Goal: Transaction & Acquisition: Purchase product/service

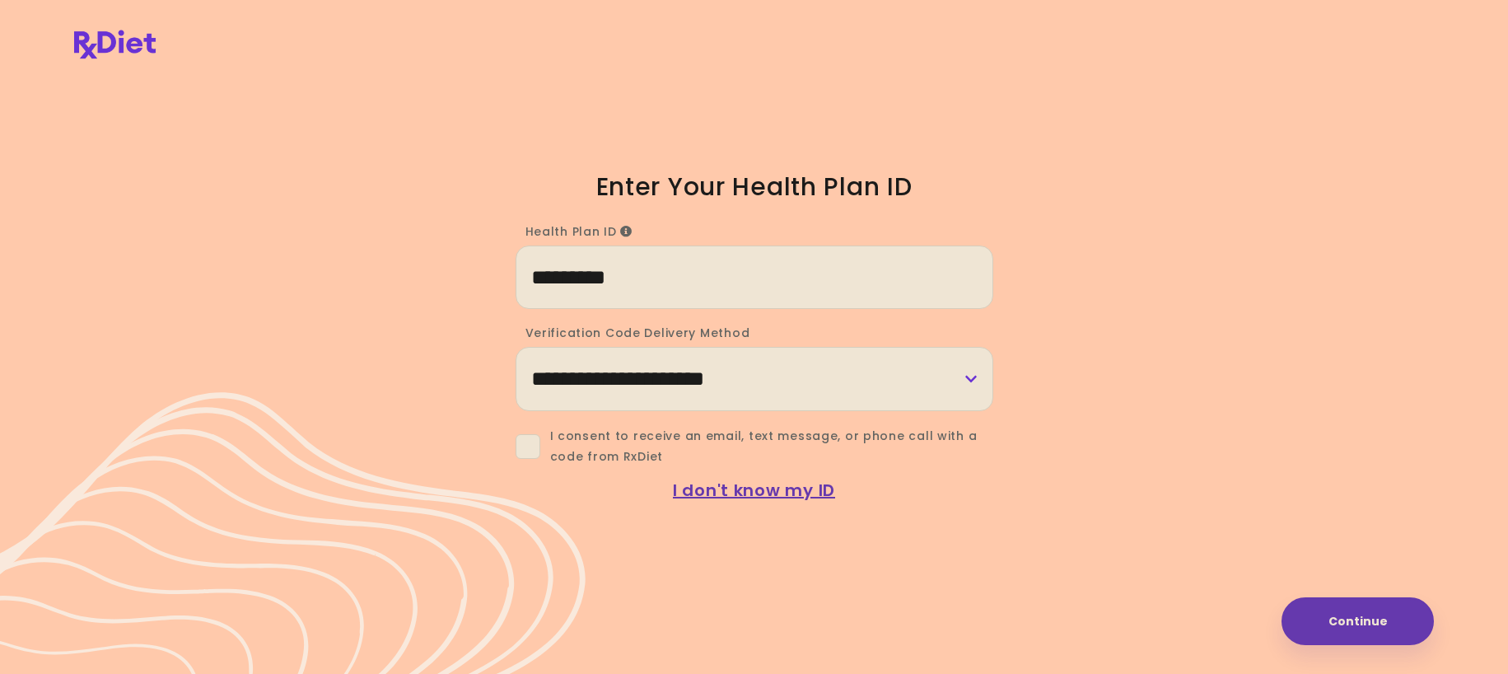
type input "*********"
click at [727, 379] on select "**********" at bounding box center [755, 378] width 478 height 63
select select "*****"
click at [516, 347] on select "**********" at bounding box center [755, 378] width 478 height 63
click at [971, 381] on select "**********" at bounding box center [755, 378] width 478 height 63
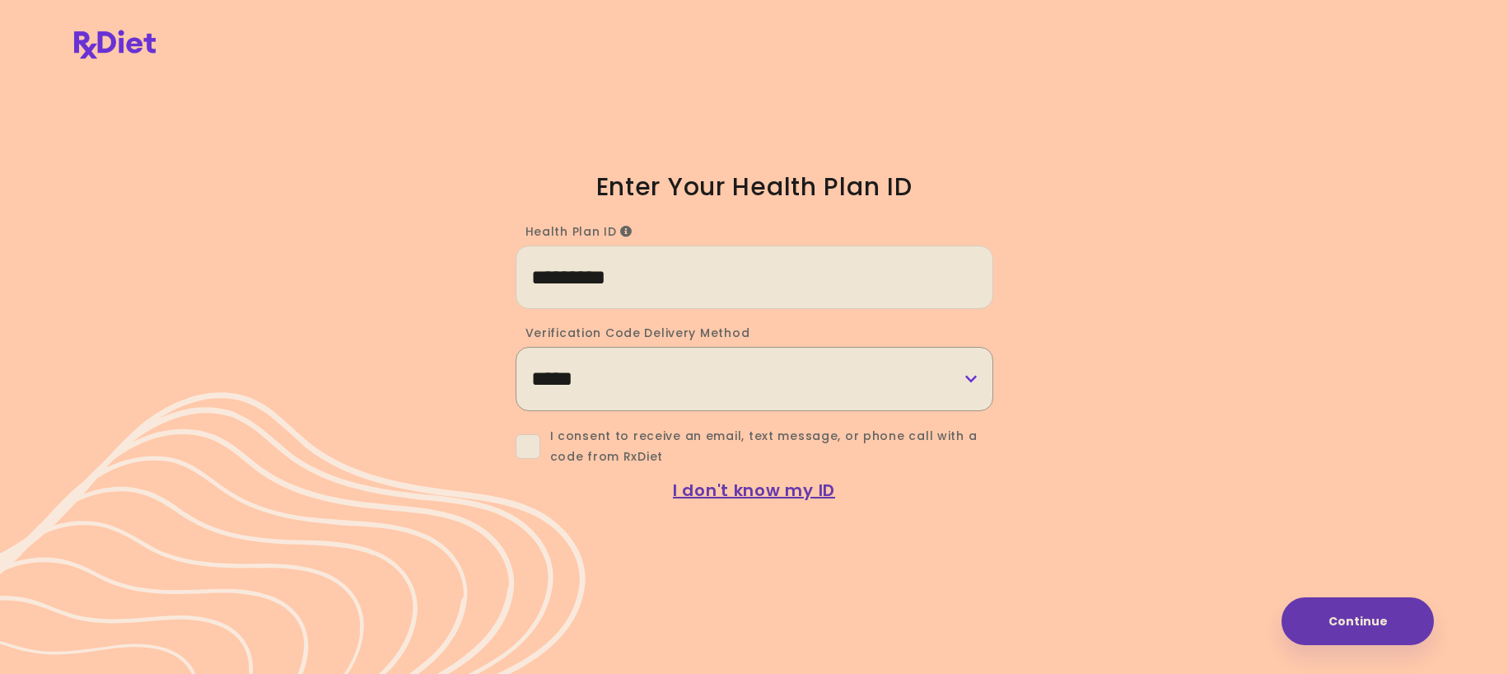
click at [971, 381] on select "**********" at bounding box center [755, 378] width 478 height 63
click at [530, 447] on span at bounding box center [528, 446] width 25 height 25
click at [1362, 619] on button "Continue" at bounding box center [1358, 621] width 152 height 48
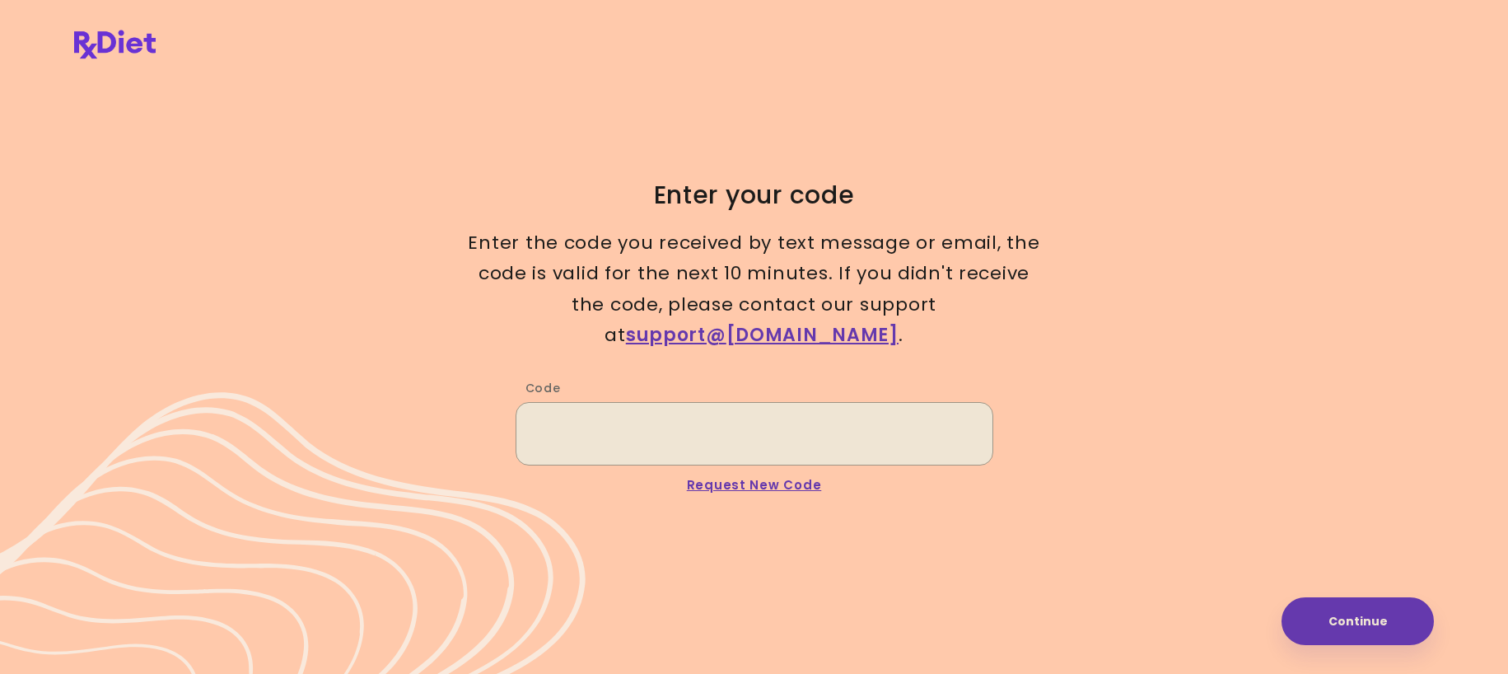
paste input "******"
type input "******"
click at [1345, 623] on button "Continue" at bounding box center [1358, 621] width 152 height 48
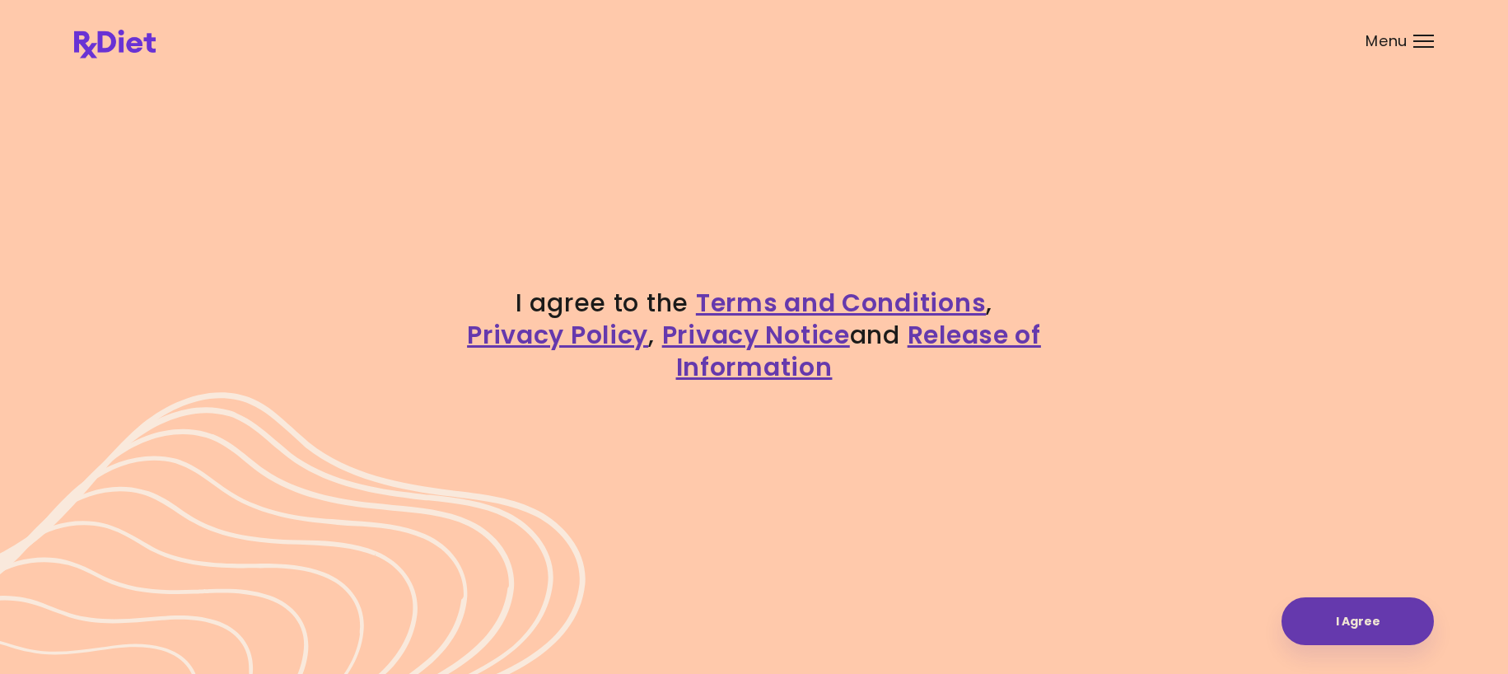
click at [1345, 623] on button "I Agree" at bounding box center [1358, 621] width 152 height 48
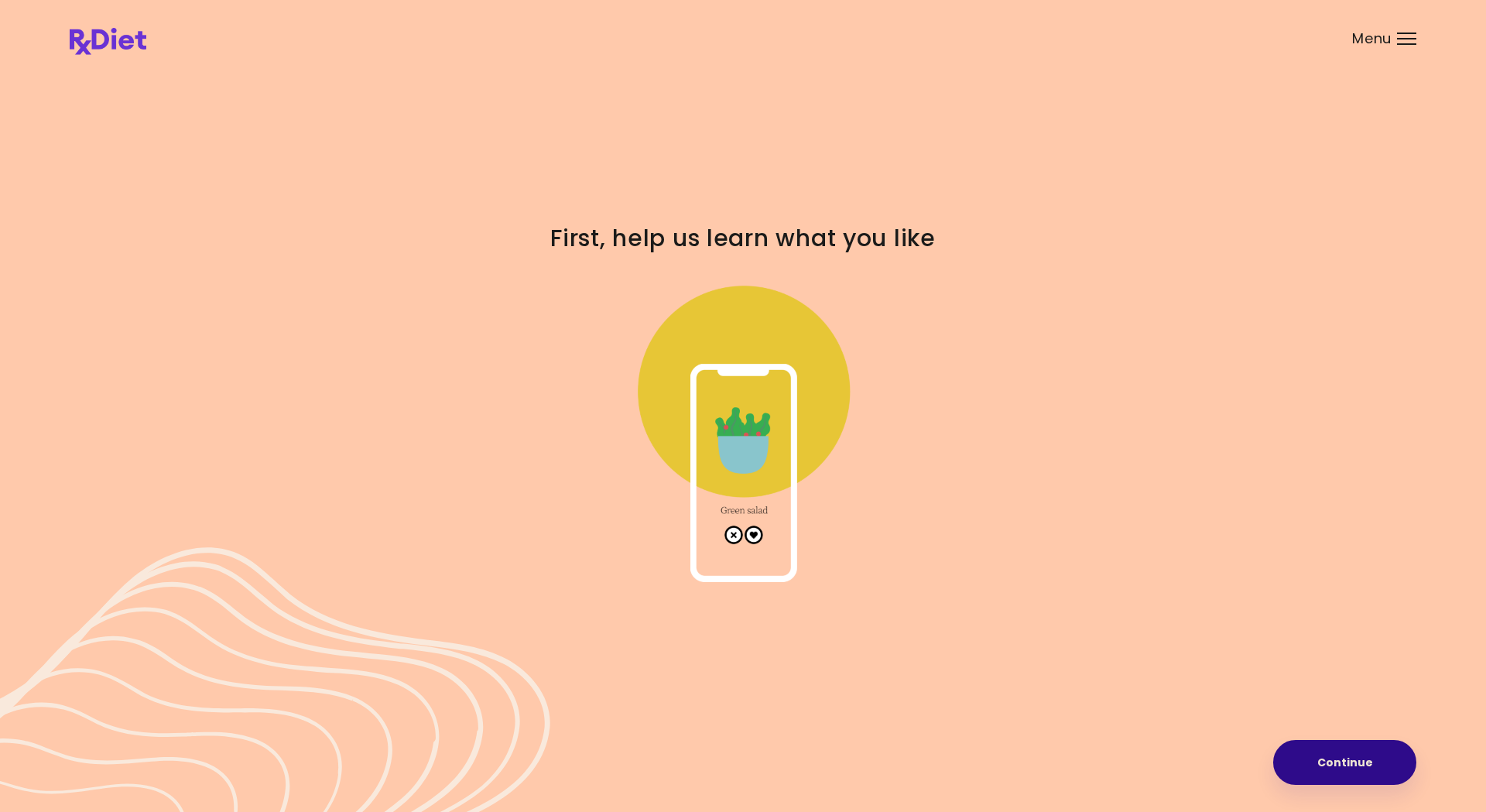
click at [1352, 632] on button "Continue" at bounding box center [1345, 762] width 143 height 45
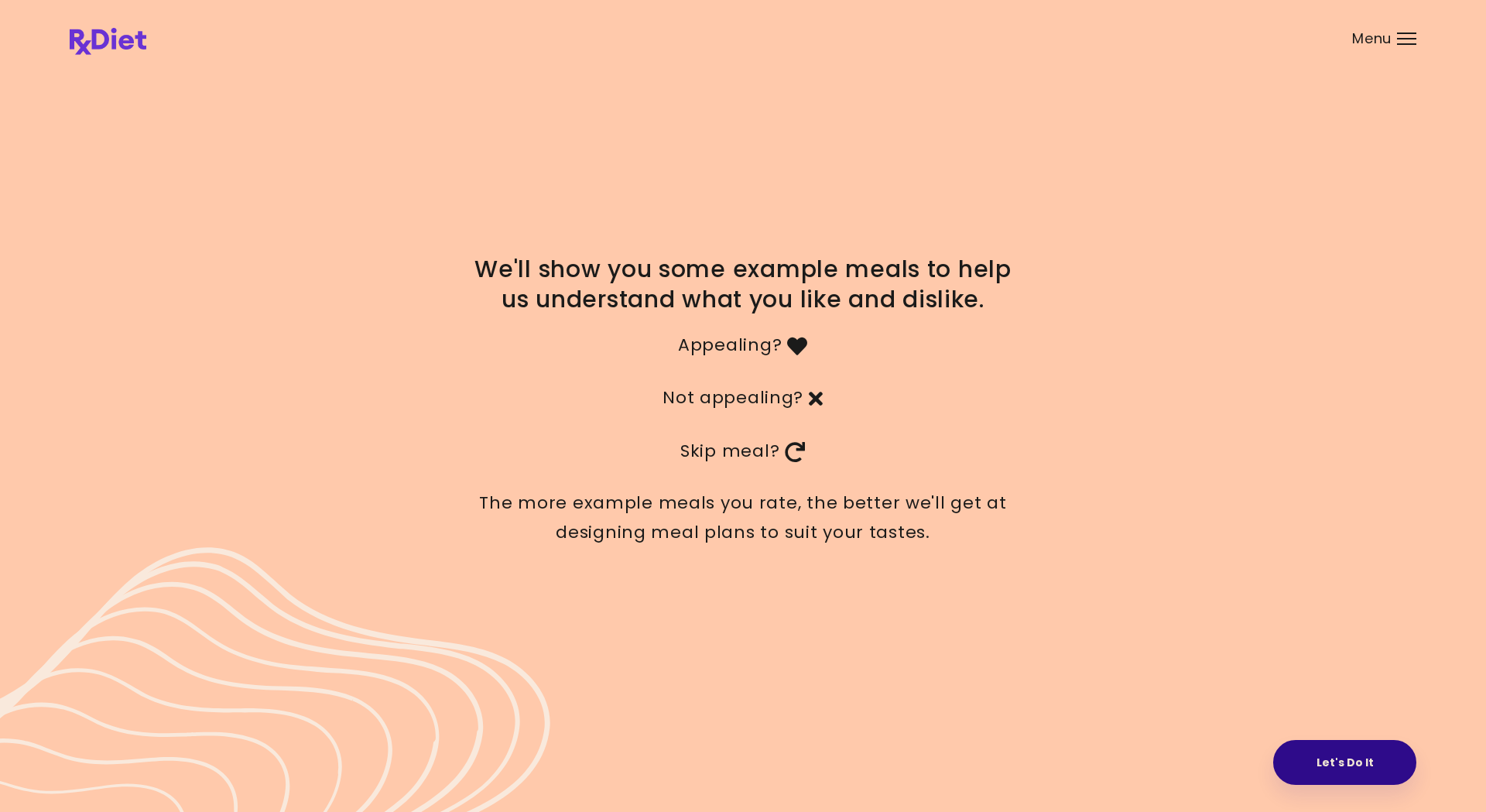
click at [1350, 632] on button "Let's Do It" at bounding box center [1345, 762] width 143 height 45
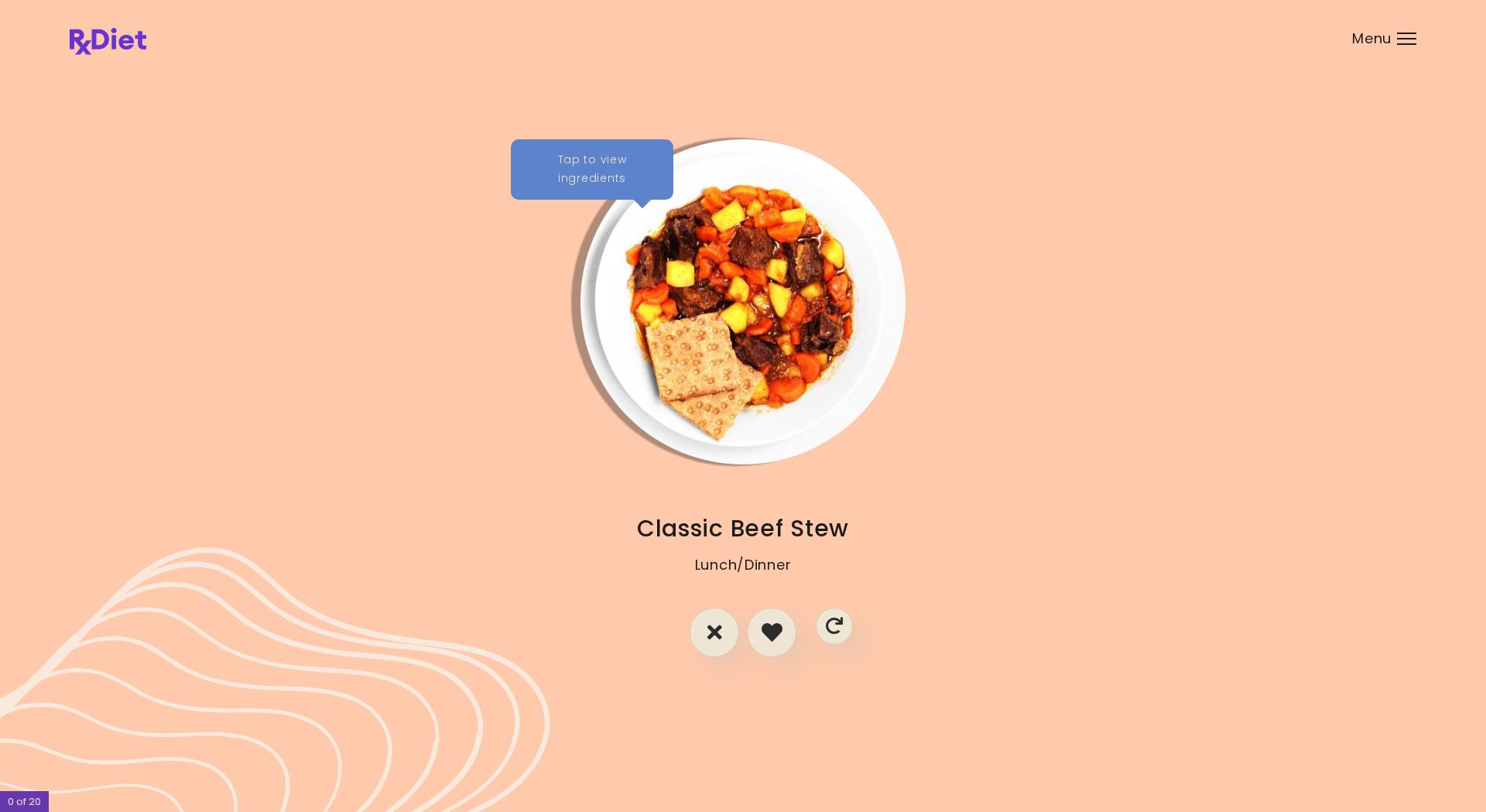
click at [589, 177] on div "Tap to view ingredients" at bounding box center [592, 169] width 163 height 60
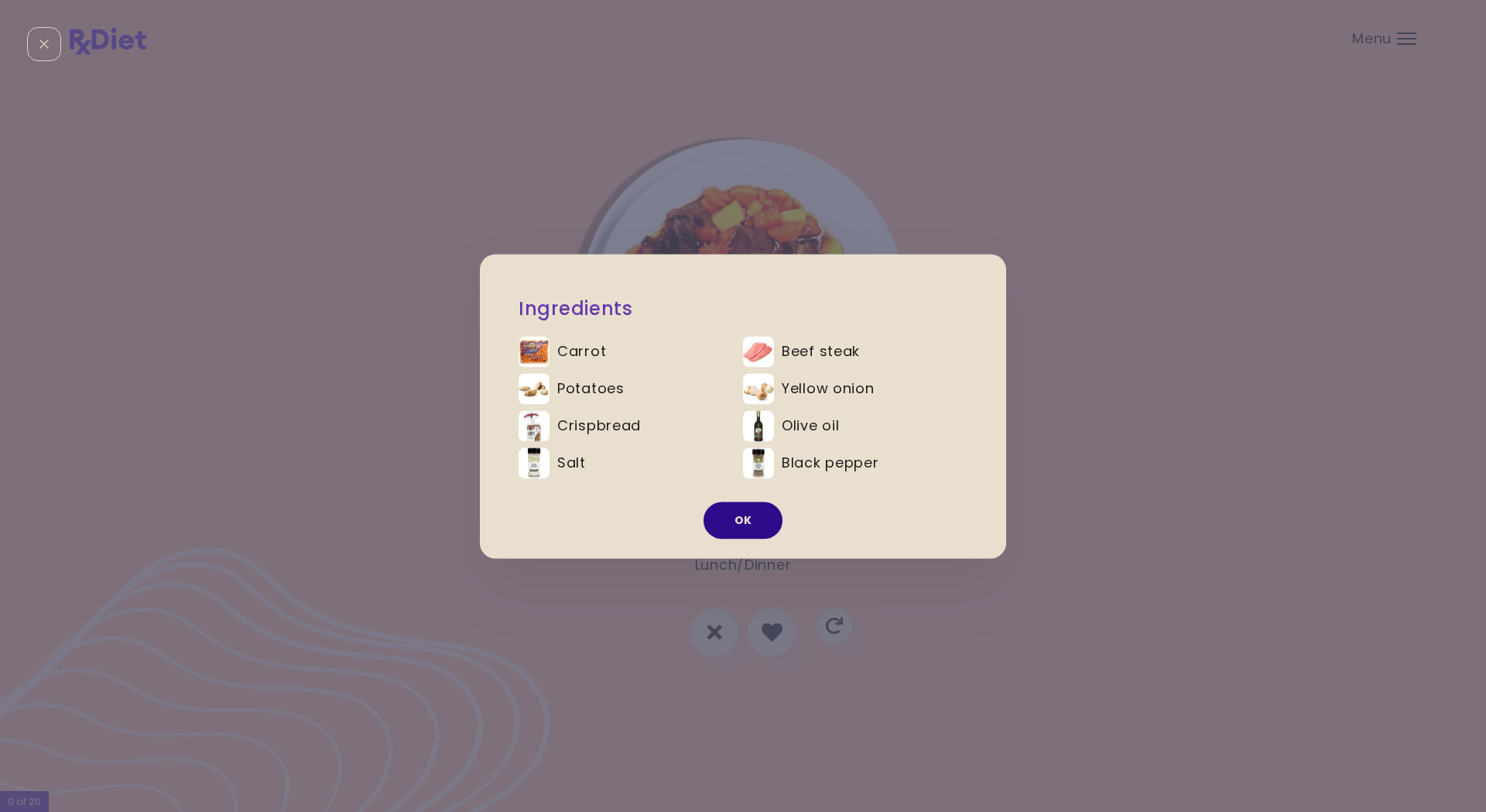
click at [763, 513] on button "OK" at bounding box center [743, 521] width 79 height 38
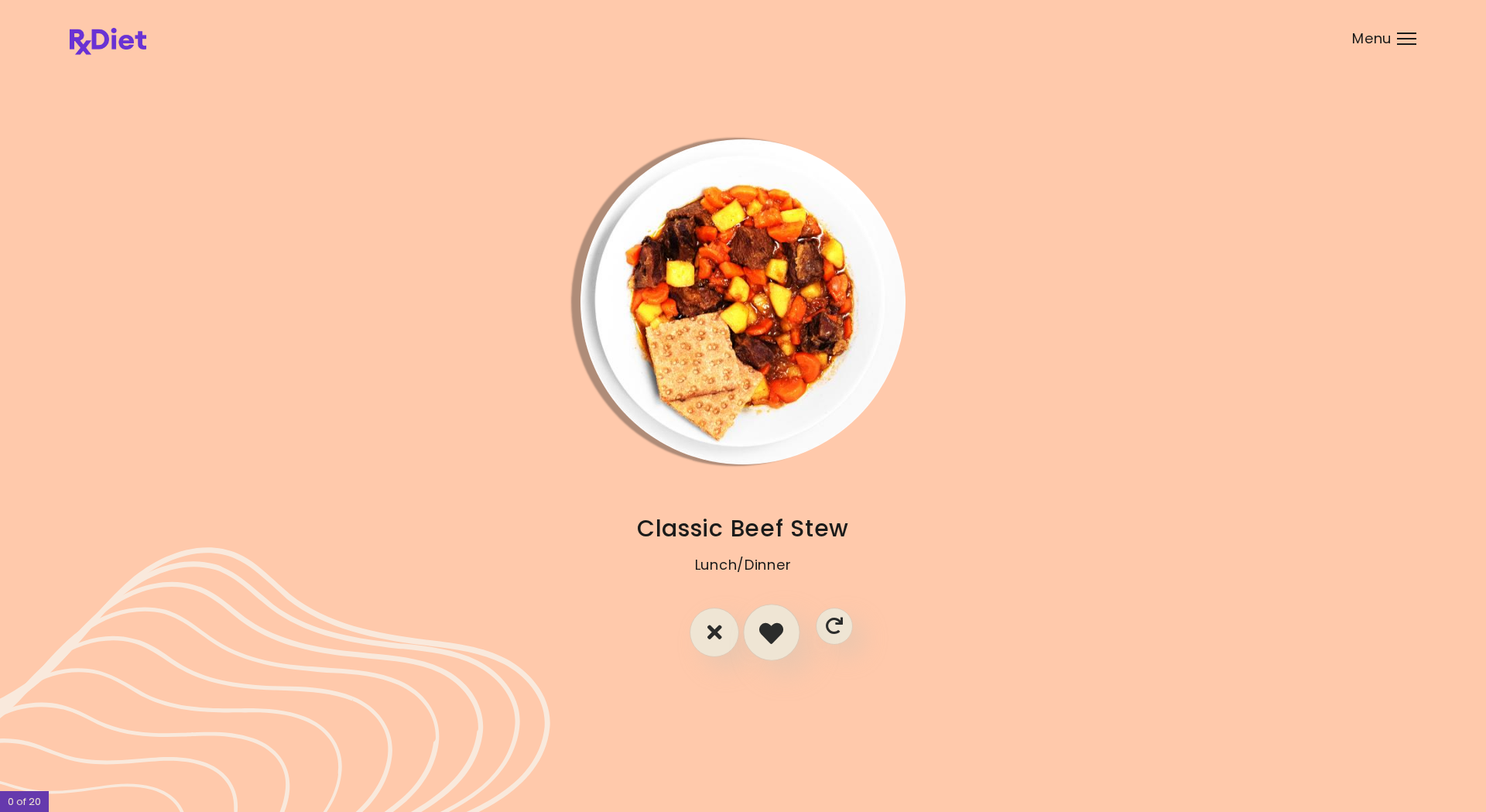
click at [770, 632] on icon "I like this recipe" at bounding box center [772, 632] width 24 height 24
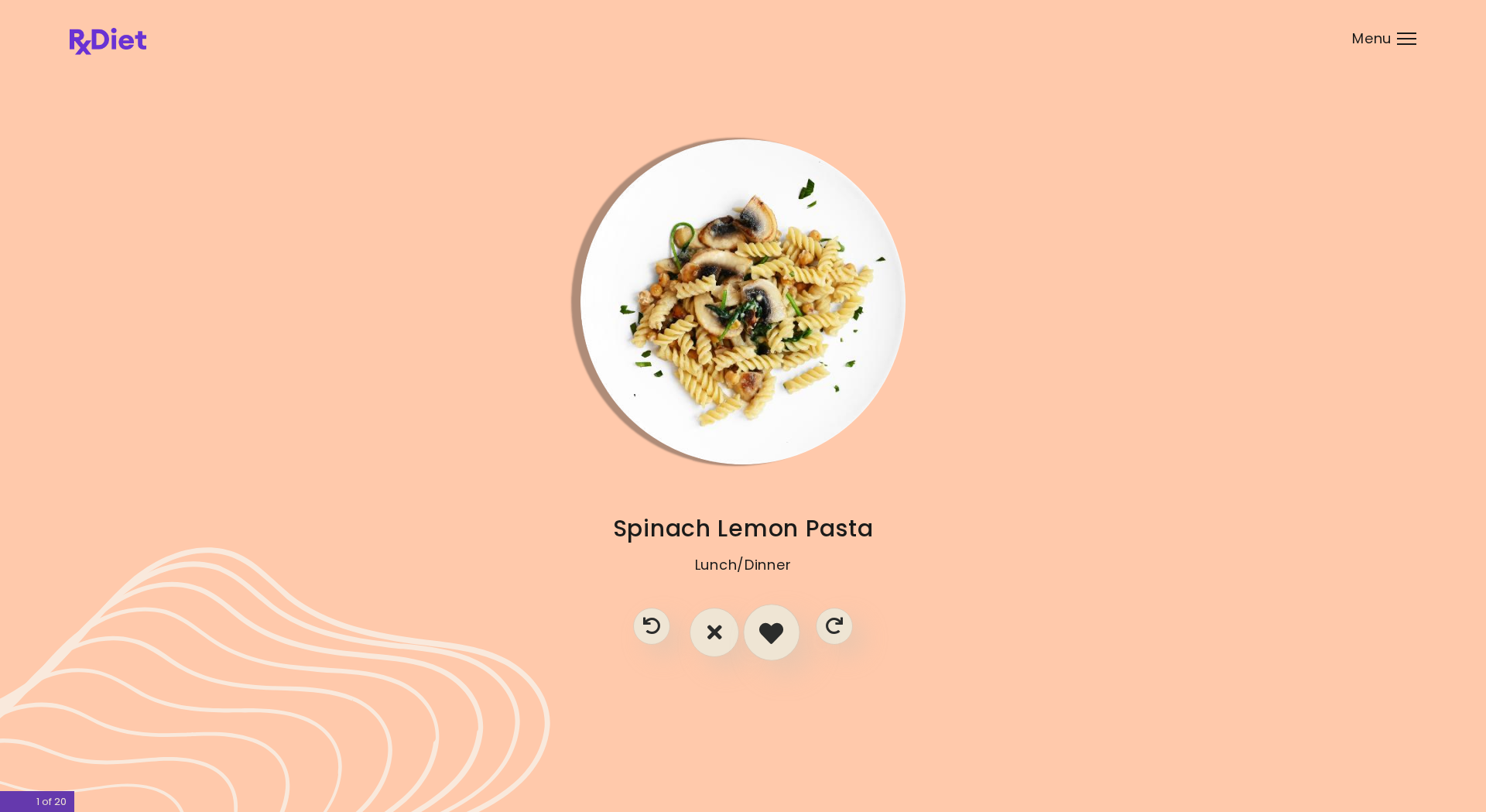
click at [769, 632] on icon "I like this recipe" at bounding box center [772, 632] width 24 height 24
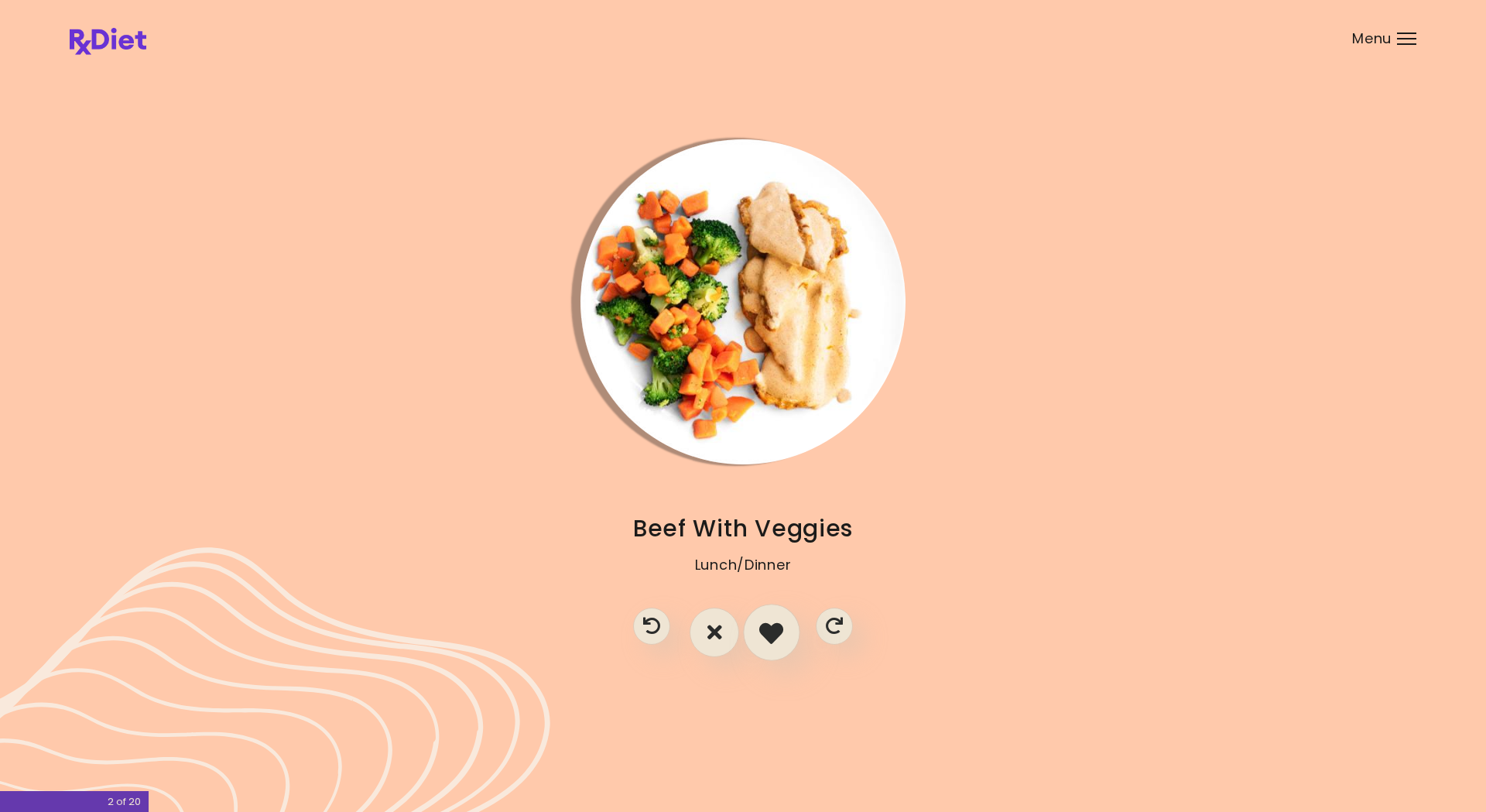
click at [771, 632] on icon "I like this recipe" at bounding box center [772, 632] width 24 height 24
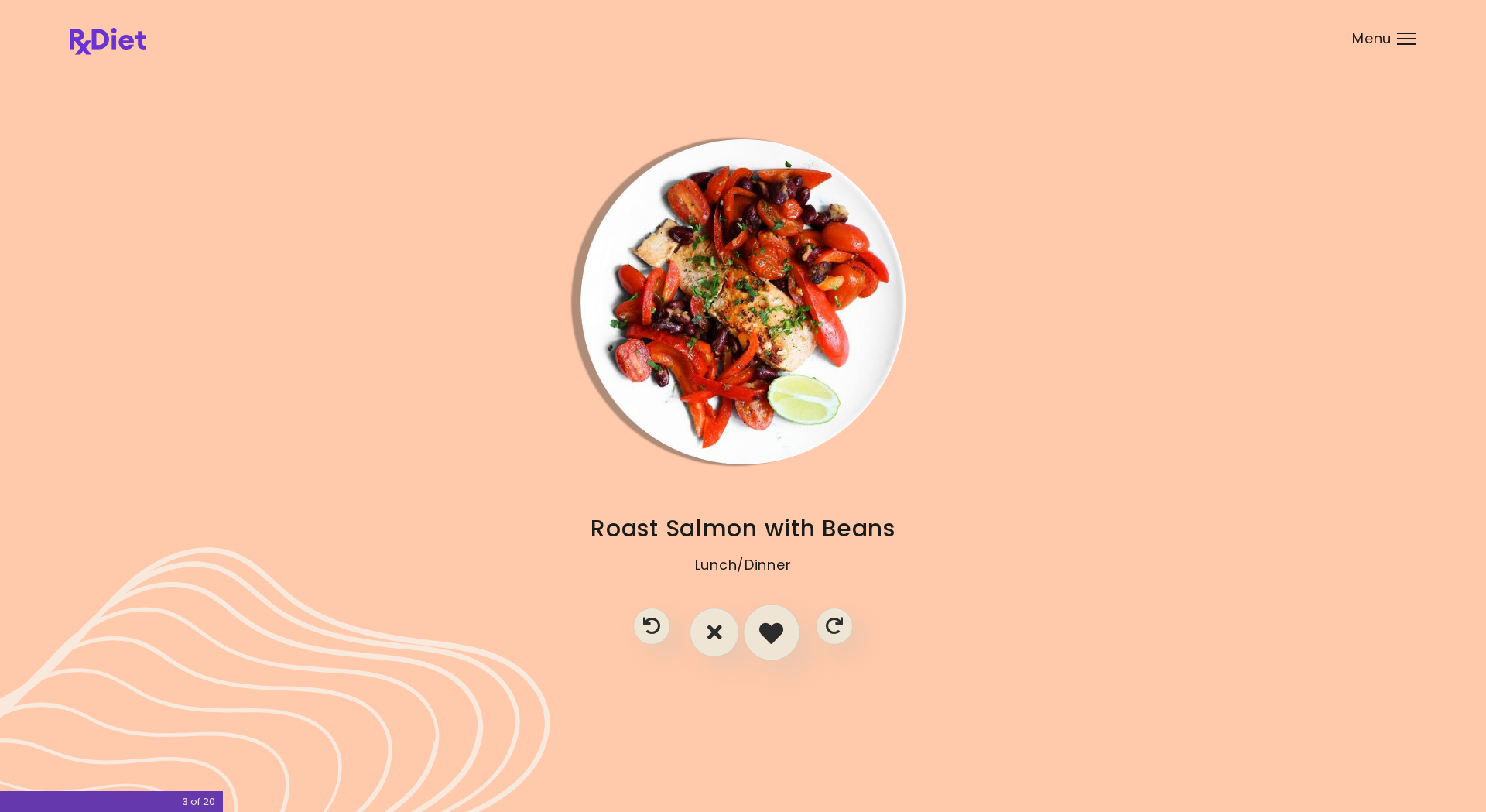
click at [778, 631] on icon "I like this recipe" at bounding box center [772, 632] width 24 height 24
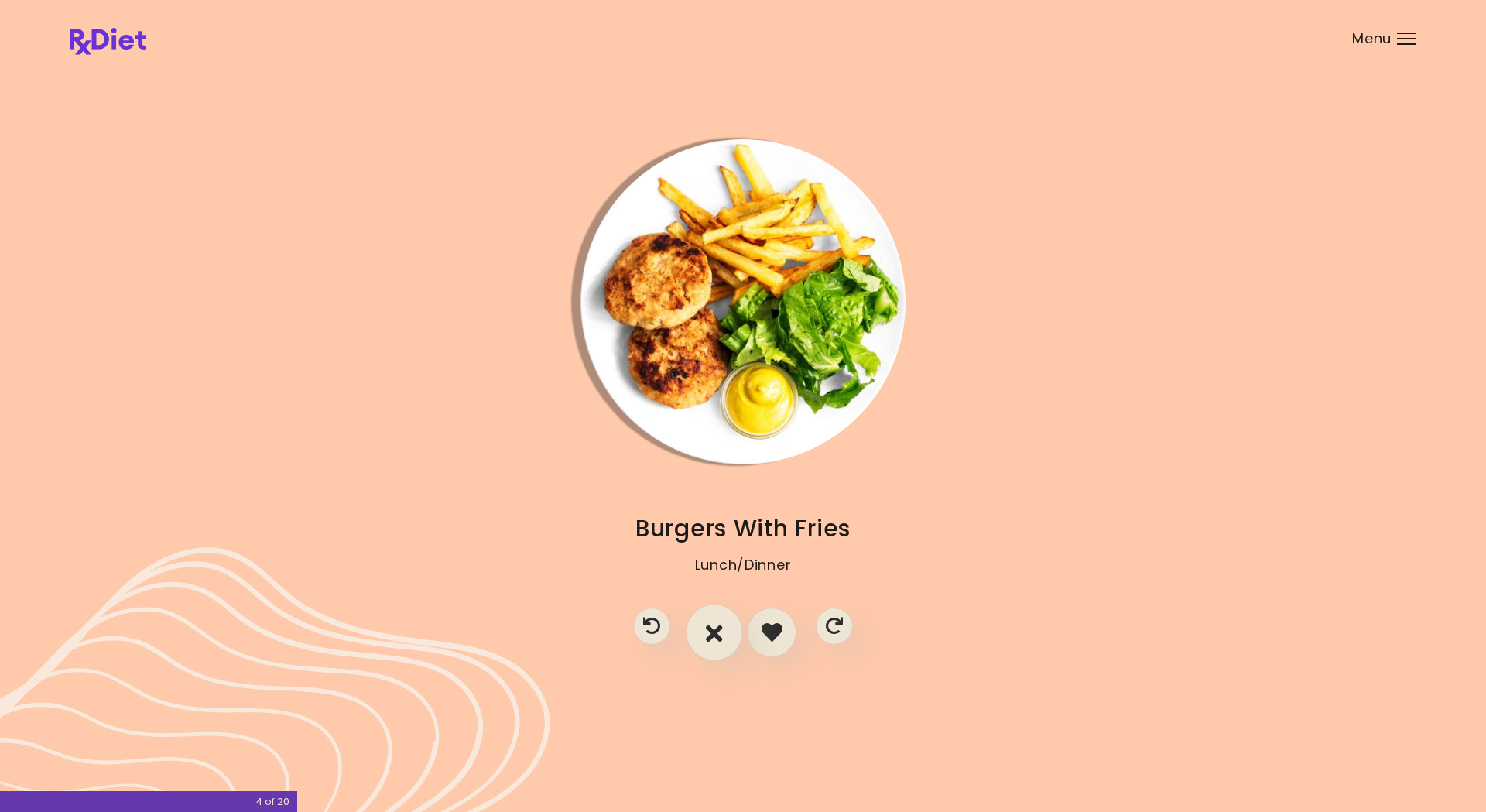
click at [713, 632] on icon "I don't like this recipe" at bounding box center [714, 632] width 17 height 24
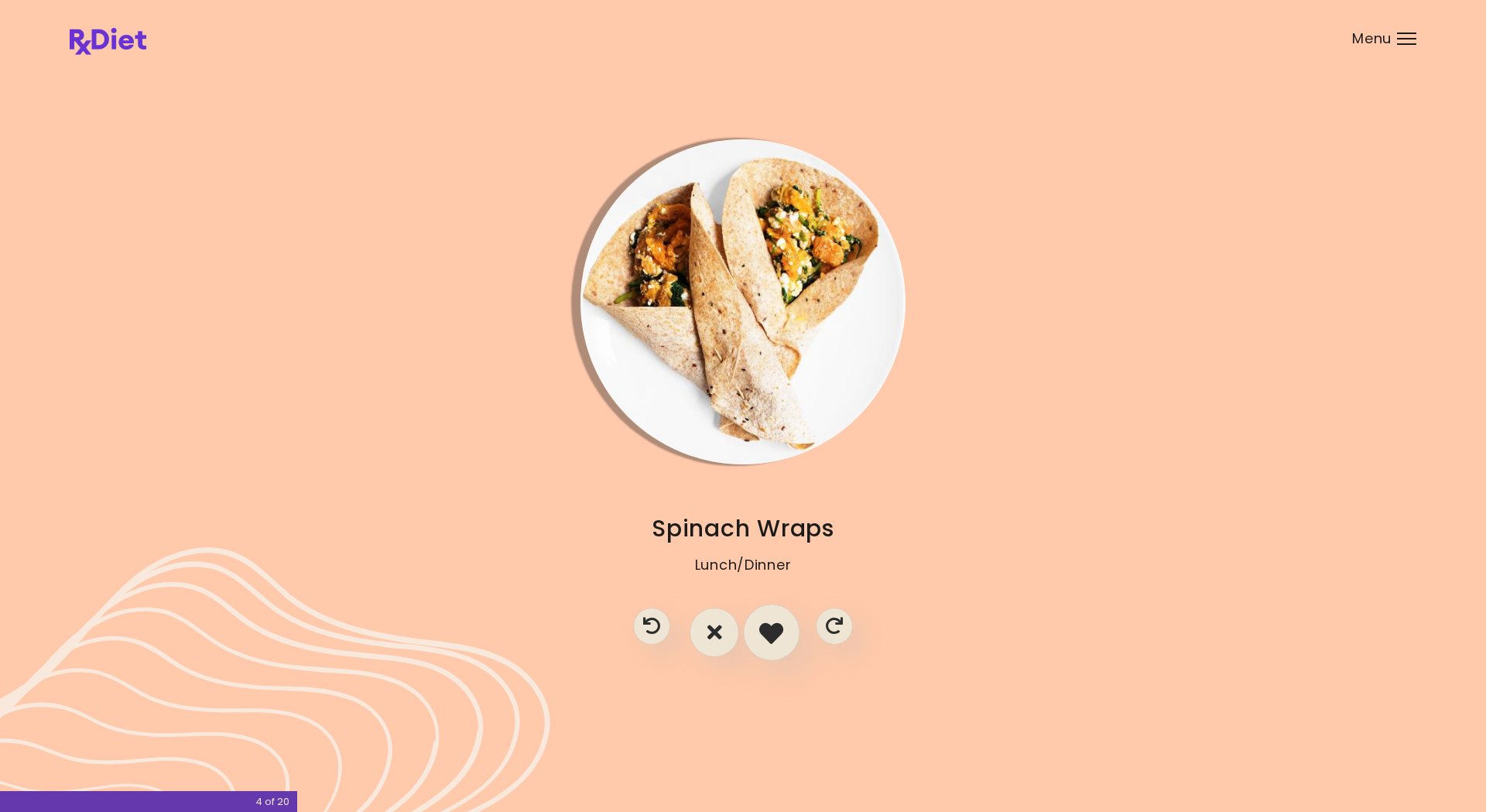
click at [779, 632] on icon "I like this recipe" at bounding box center [772, 632] width 24 height 24
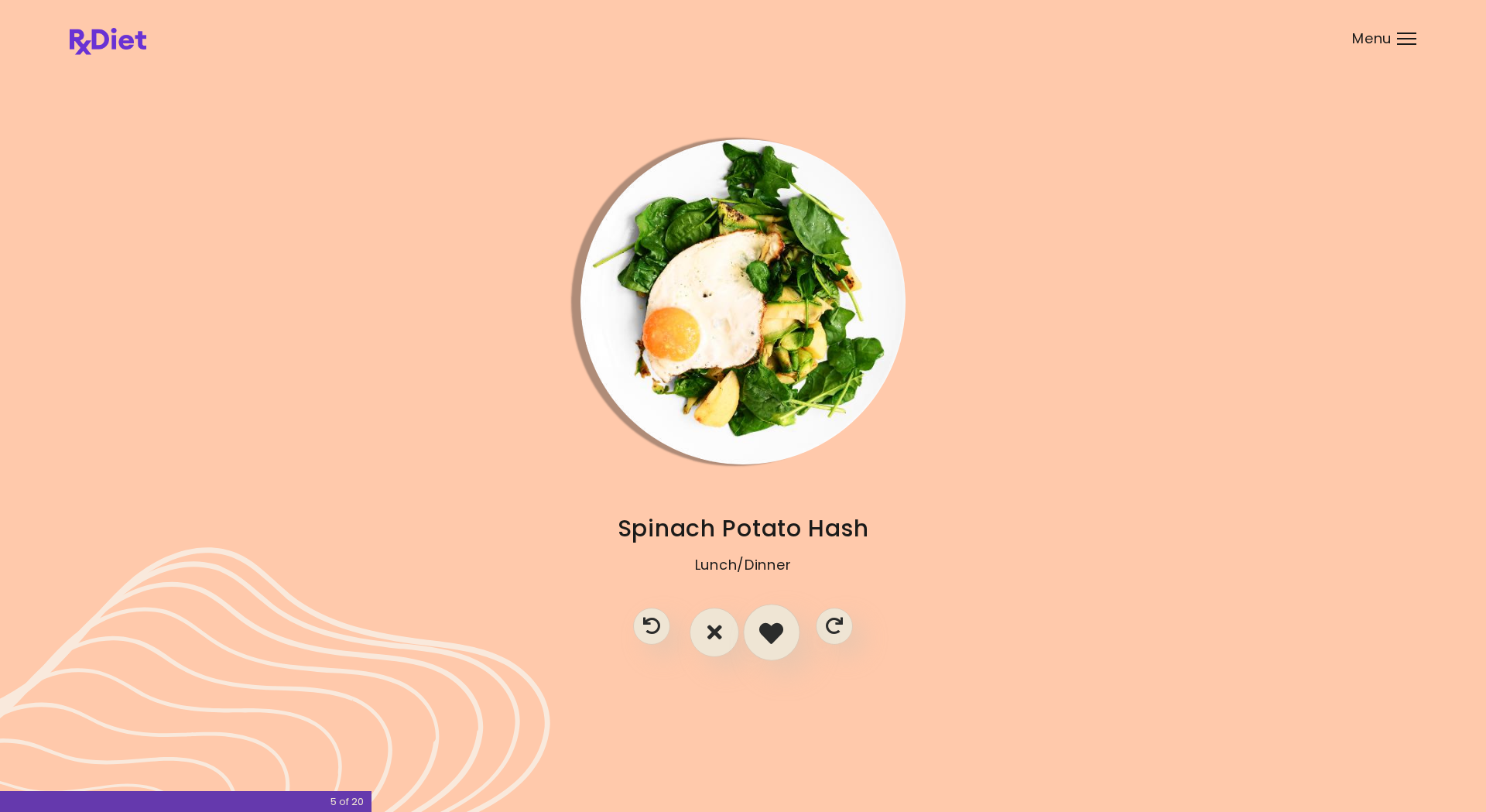
click at [773, 631] on icon "I like this recipe" at bounding box center [772, 632] width 24 height 24
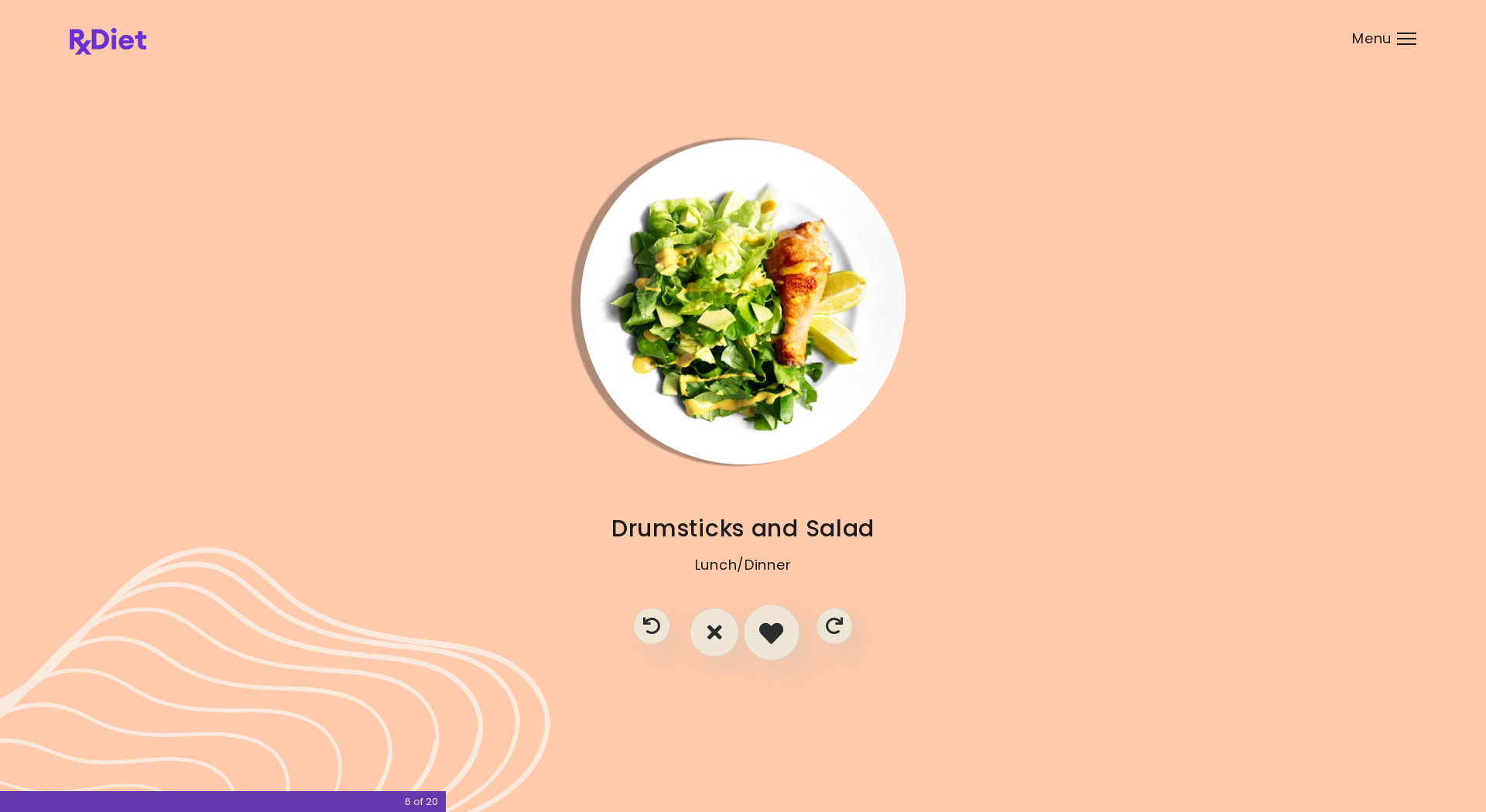
click at [780, 632] on icon "I like this recipe" at bounding box center [772, 632] width 24 height 24
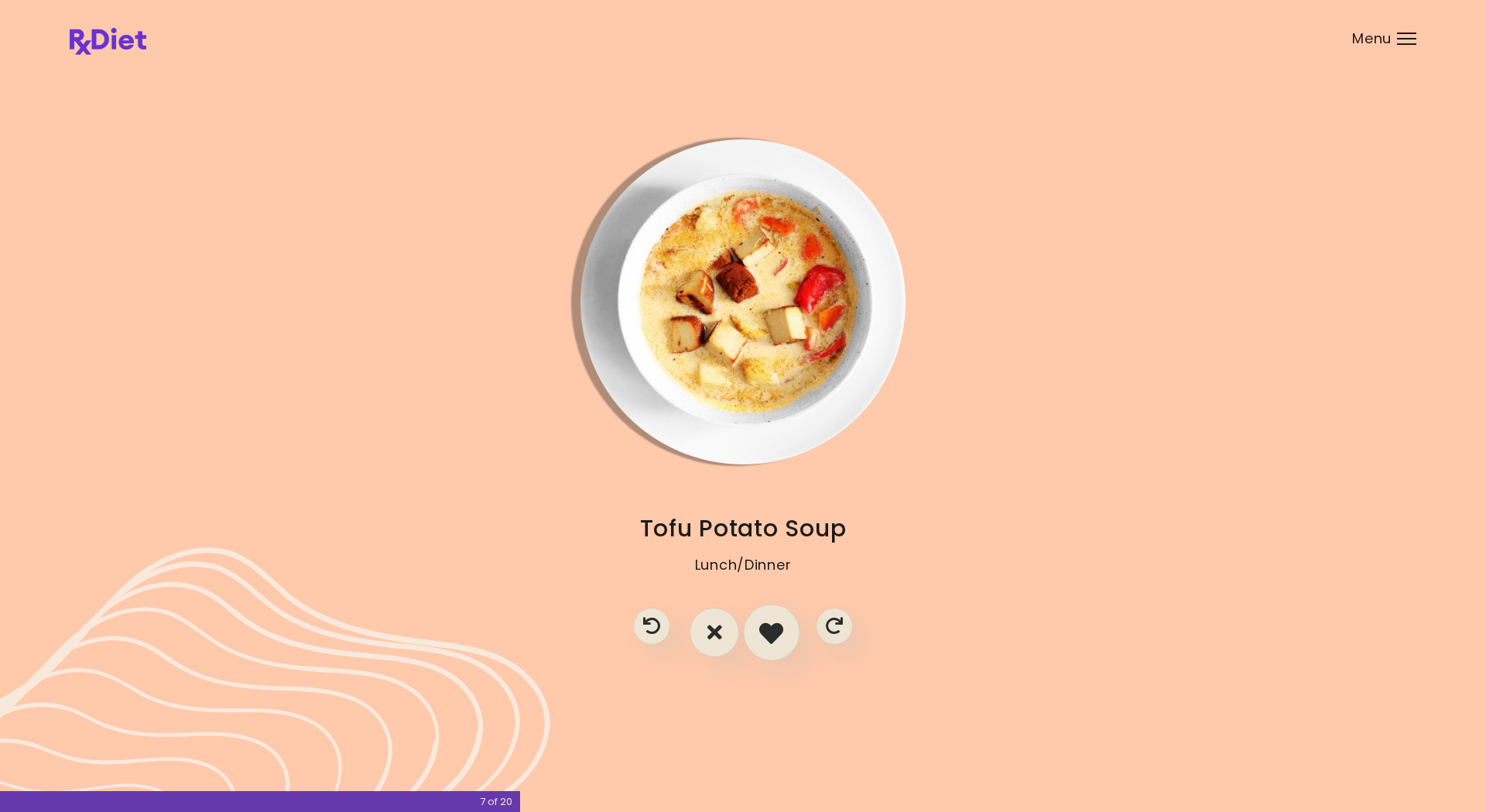
click at [774, 632] on icon "I like this recipe" at bounding box center [772, 632] width 24 height 24
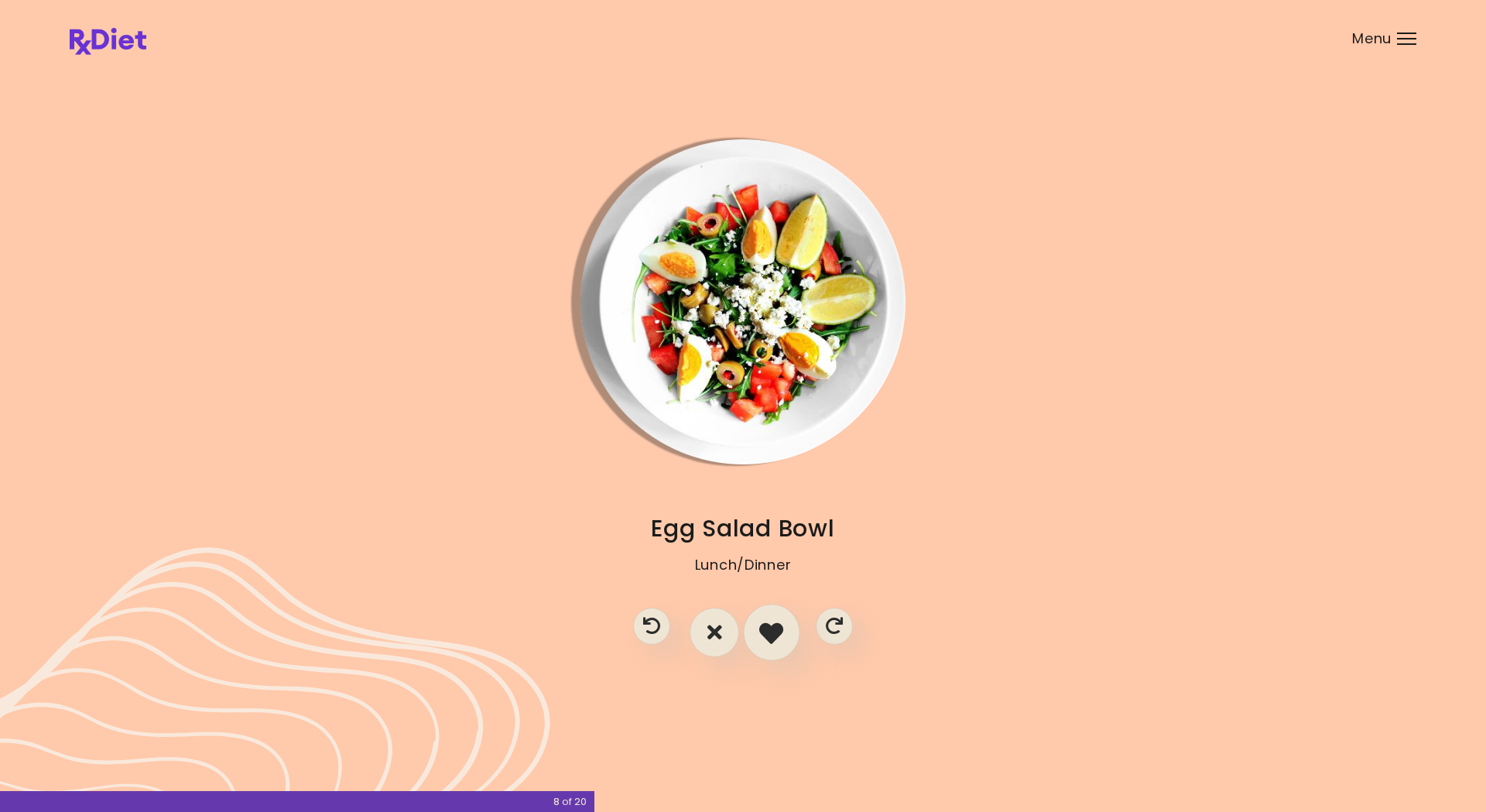
click at [774, 630] on icon "I like this recipe" at bounding box center [772, 632] width 24 height 24
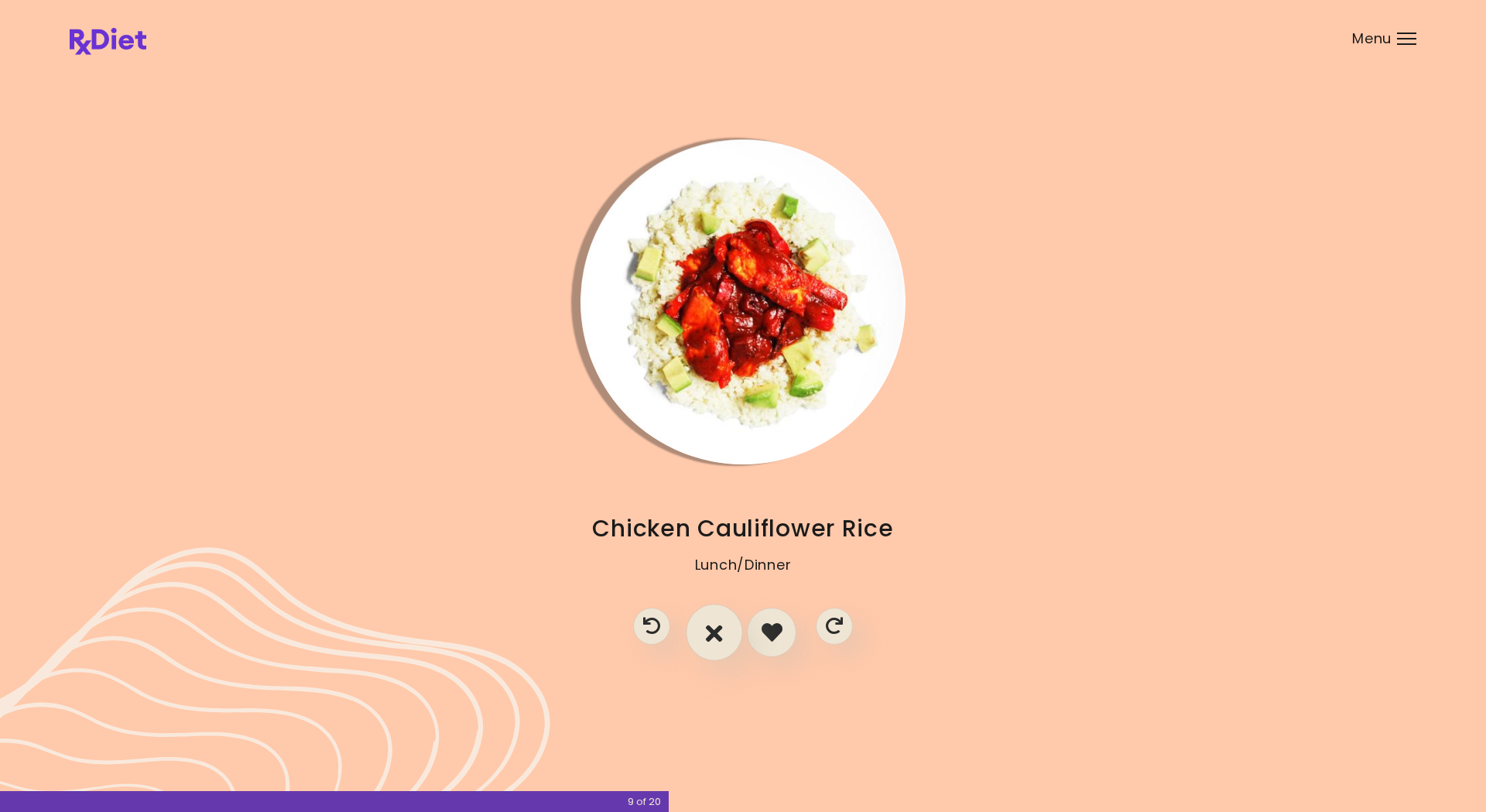
click at [709, 632] on icon "I don't like this recipe" at bounding box center [714, 632] width 17 height 24
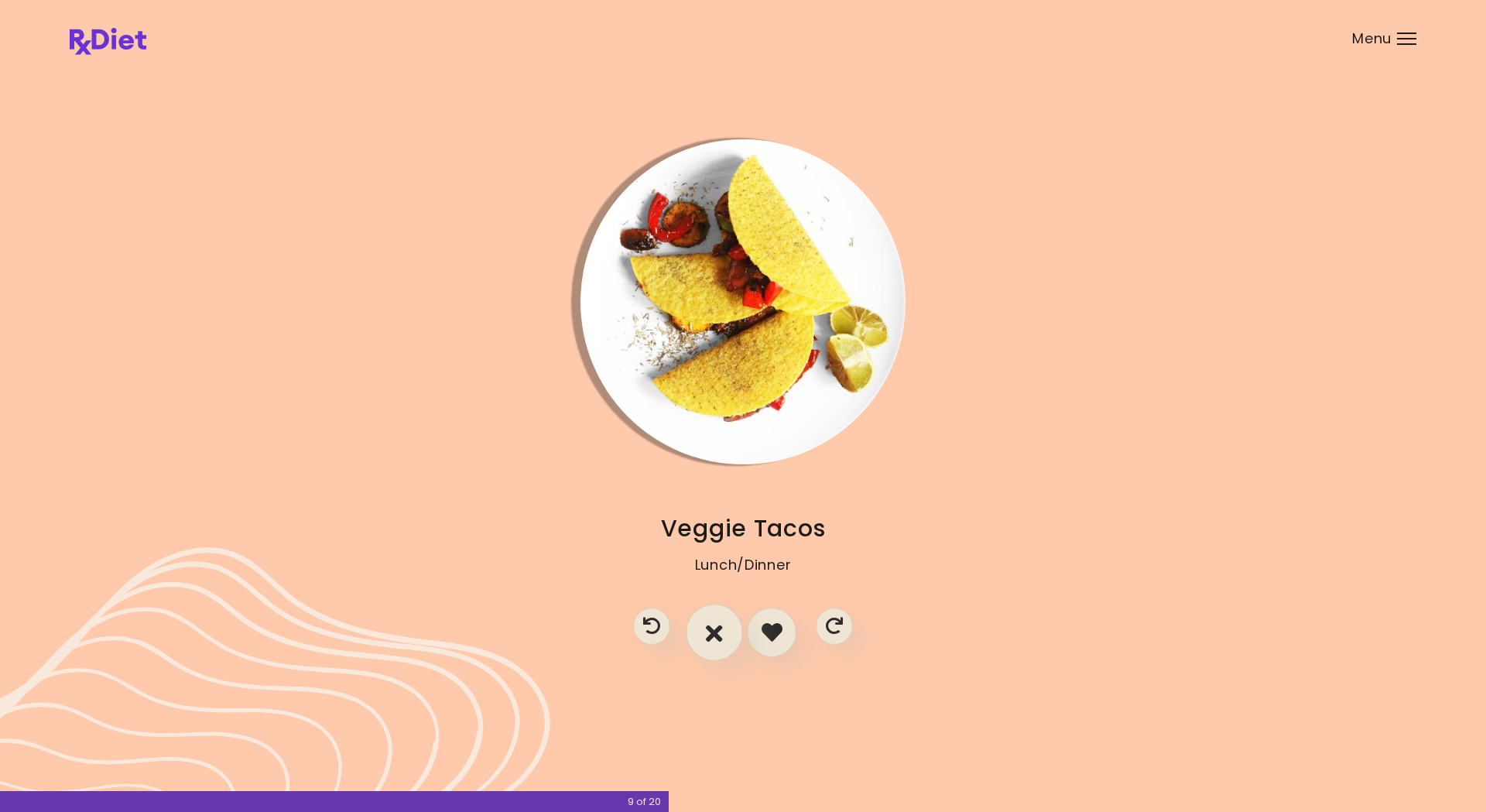
click at [718, 632] on icon "I don't like this recipe" at bounding box center [714, 632] width 17 height 24
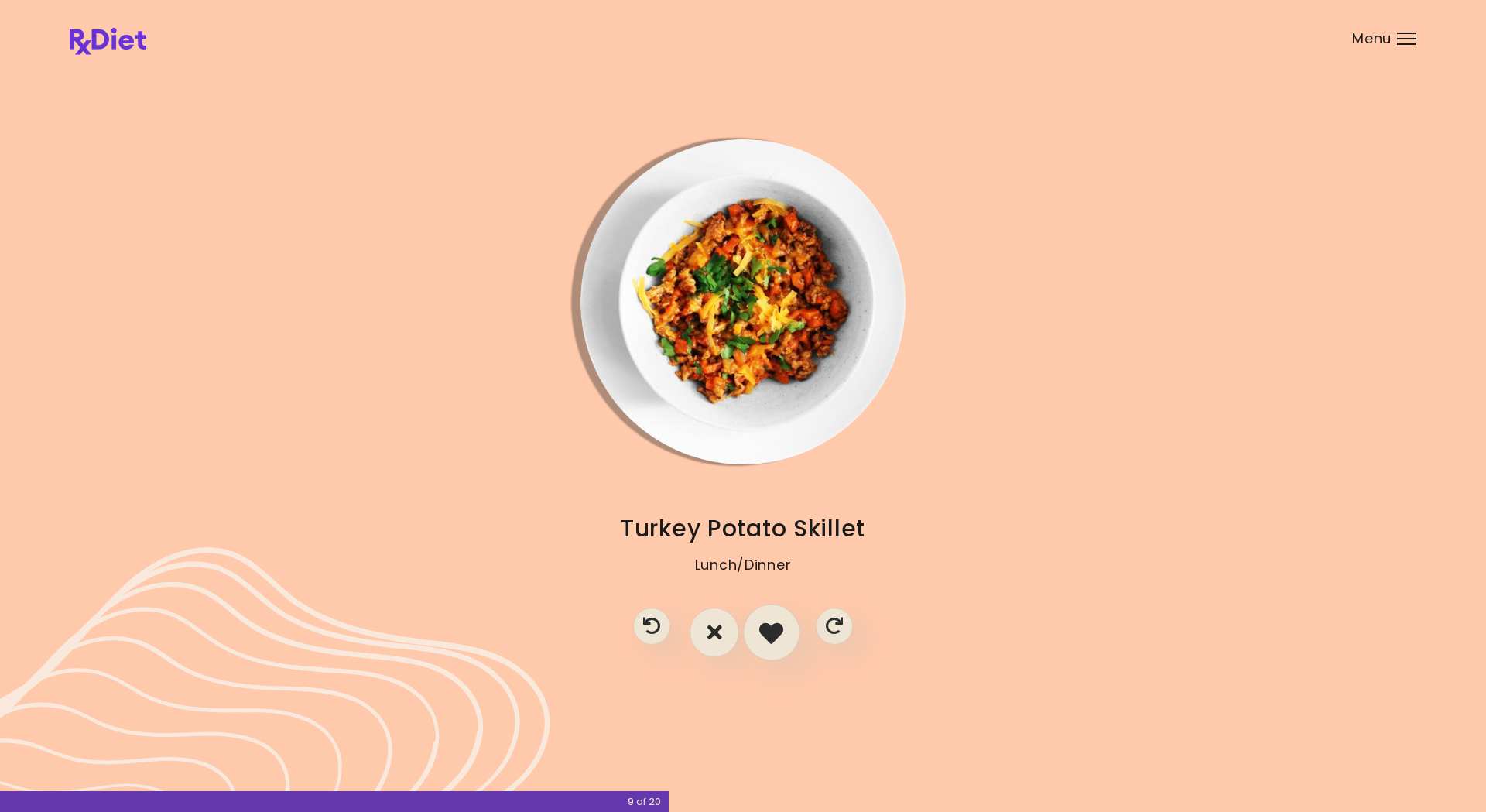
click at [783, 632] on icon "I like this recipe" at bounding box center [772, 632] width 24 height 24
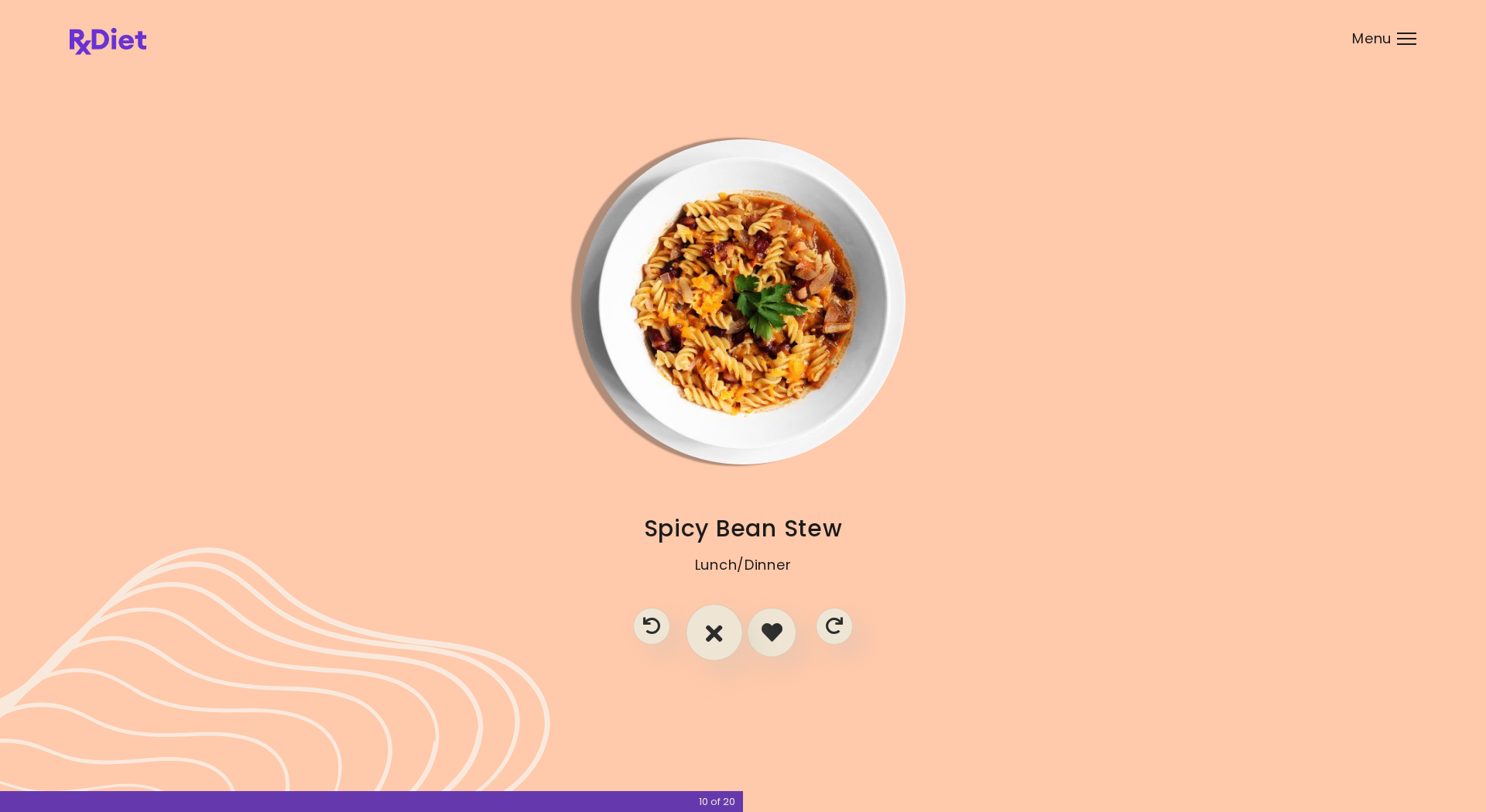
click at [711, 632] on icon "I don't like this recipe" at bounding box center [714, 632] width 17 height 24
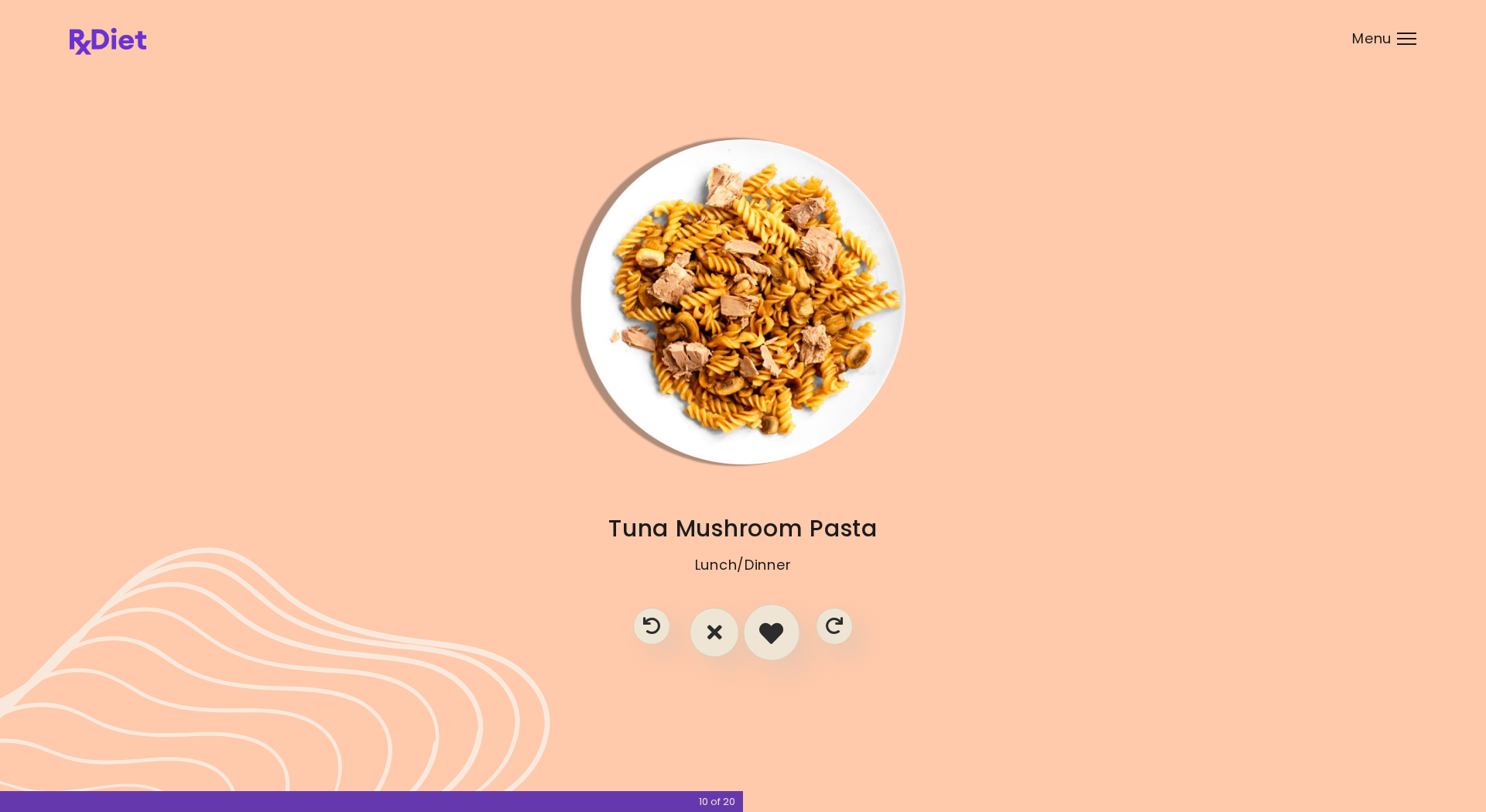
click at [765, 632] on icon "I like this recipe" at bounding box center [772, 632] width 24 height 24
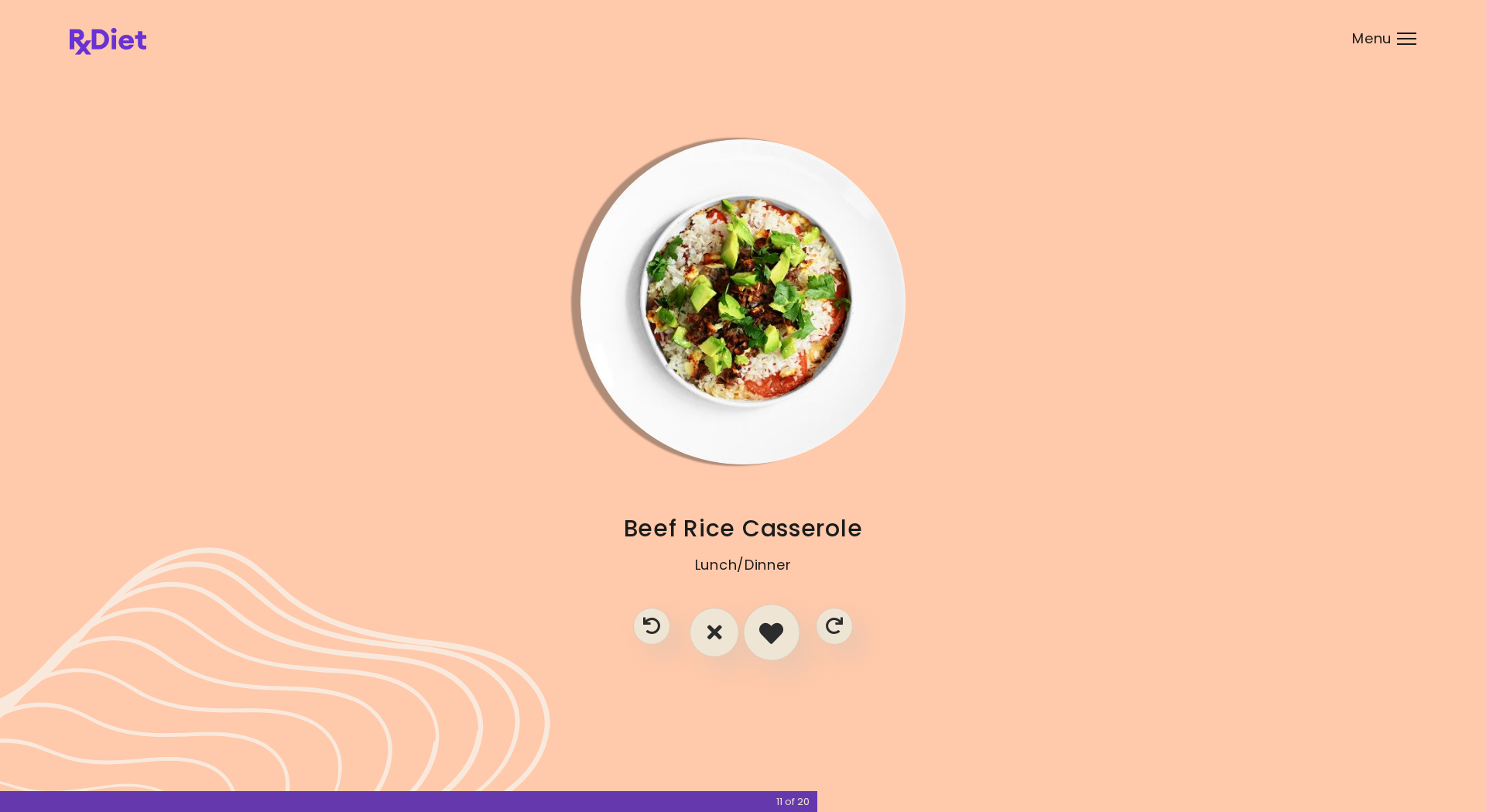
click at [782, 630] on icon "I like this recipe" at bounding box center [772, 632] width 24 height 24
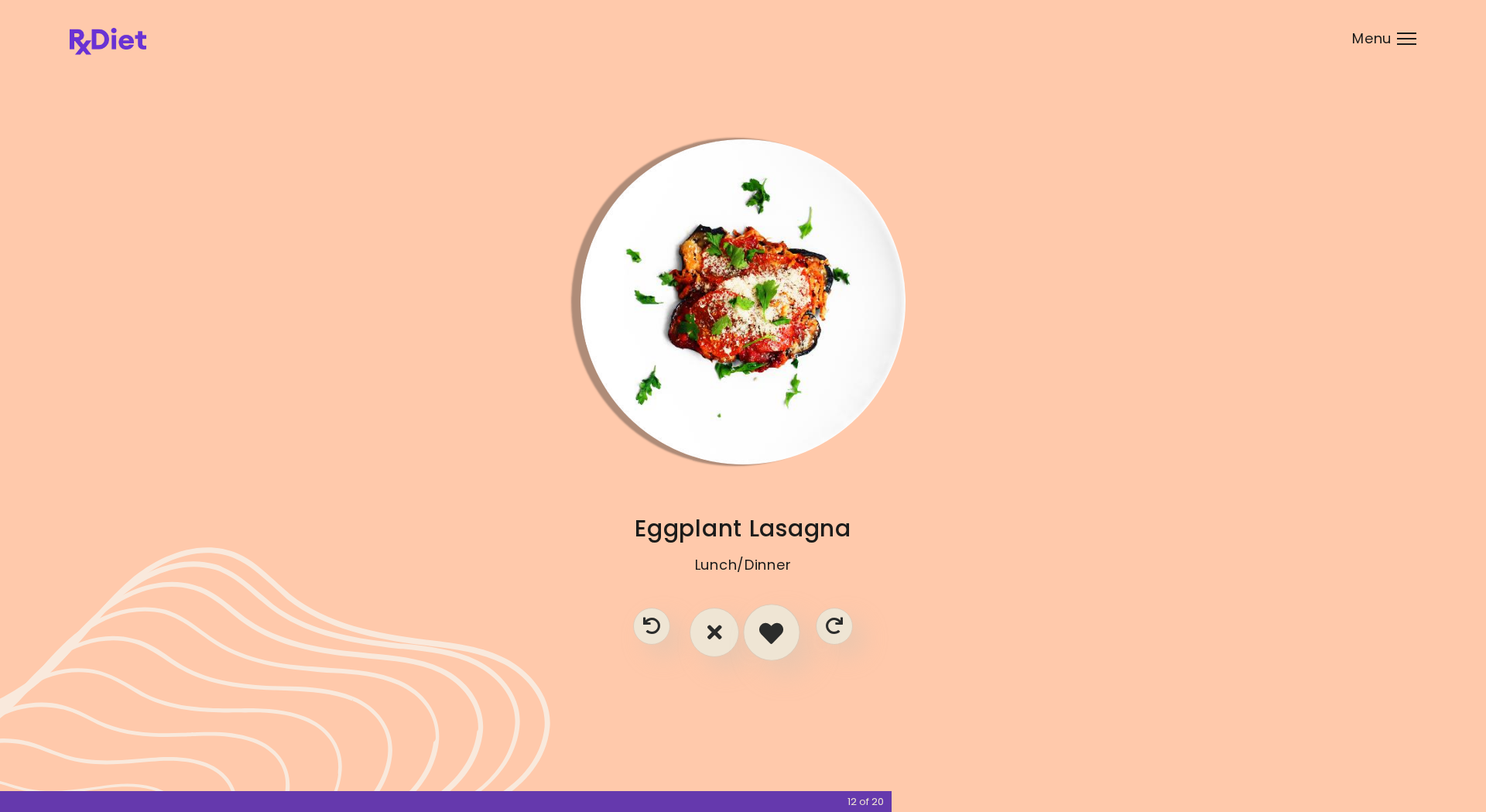
click at [784, 632] on icon "I like this recipe" at bounding box center [772, 632] width 24 height 24
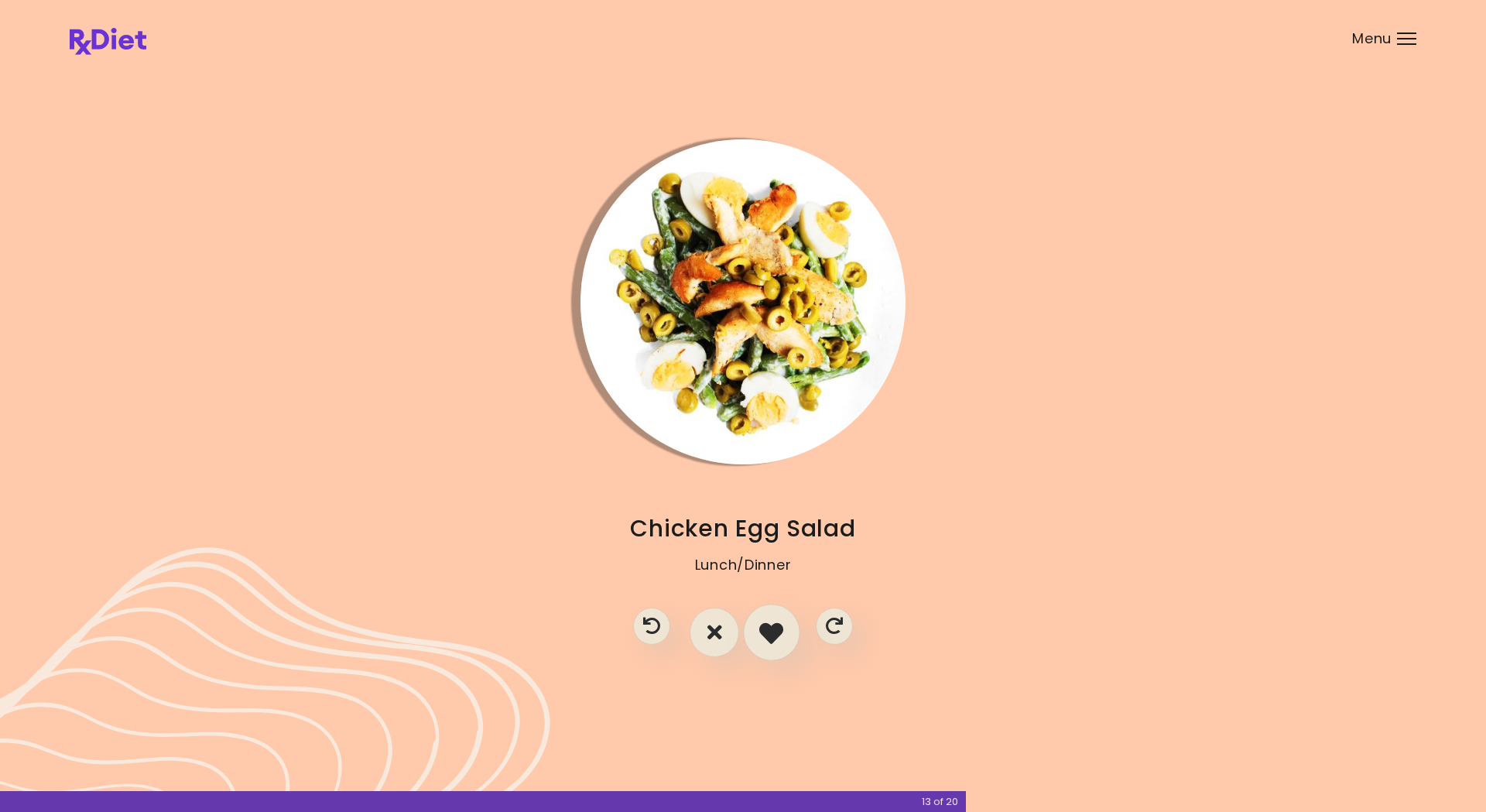
click at [782, 628] on icon "I like this recipe" at bounding box center [772, 632] width 24 height 24
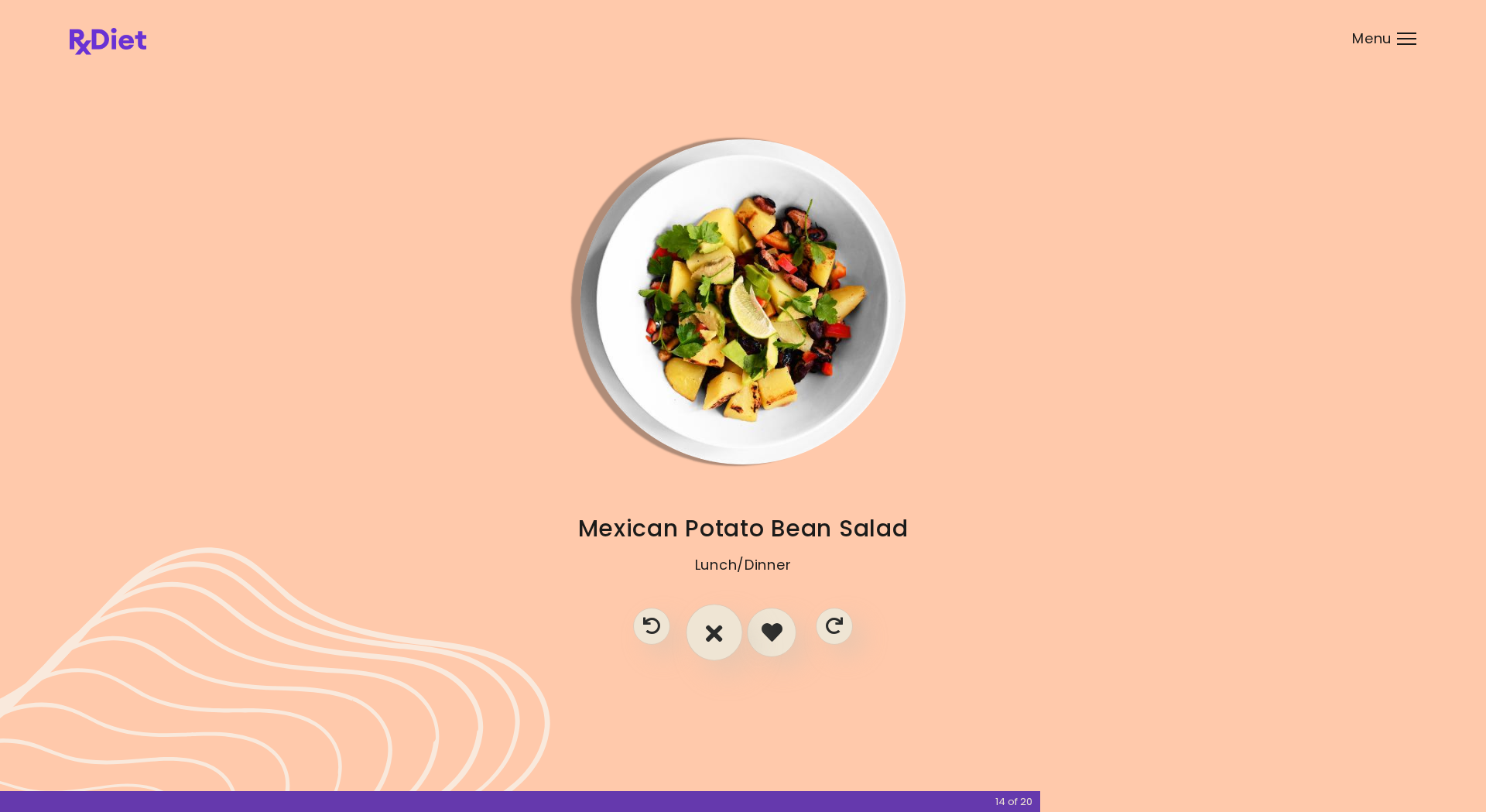
click at [722, 632] on icon "I don't like this recipe" at bounding box center [714, 632] width 17 height 24
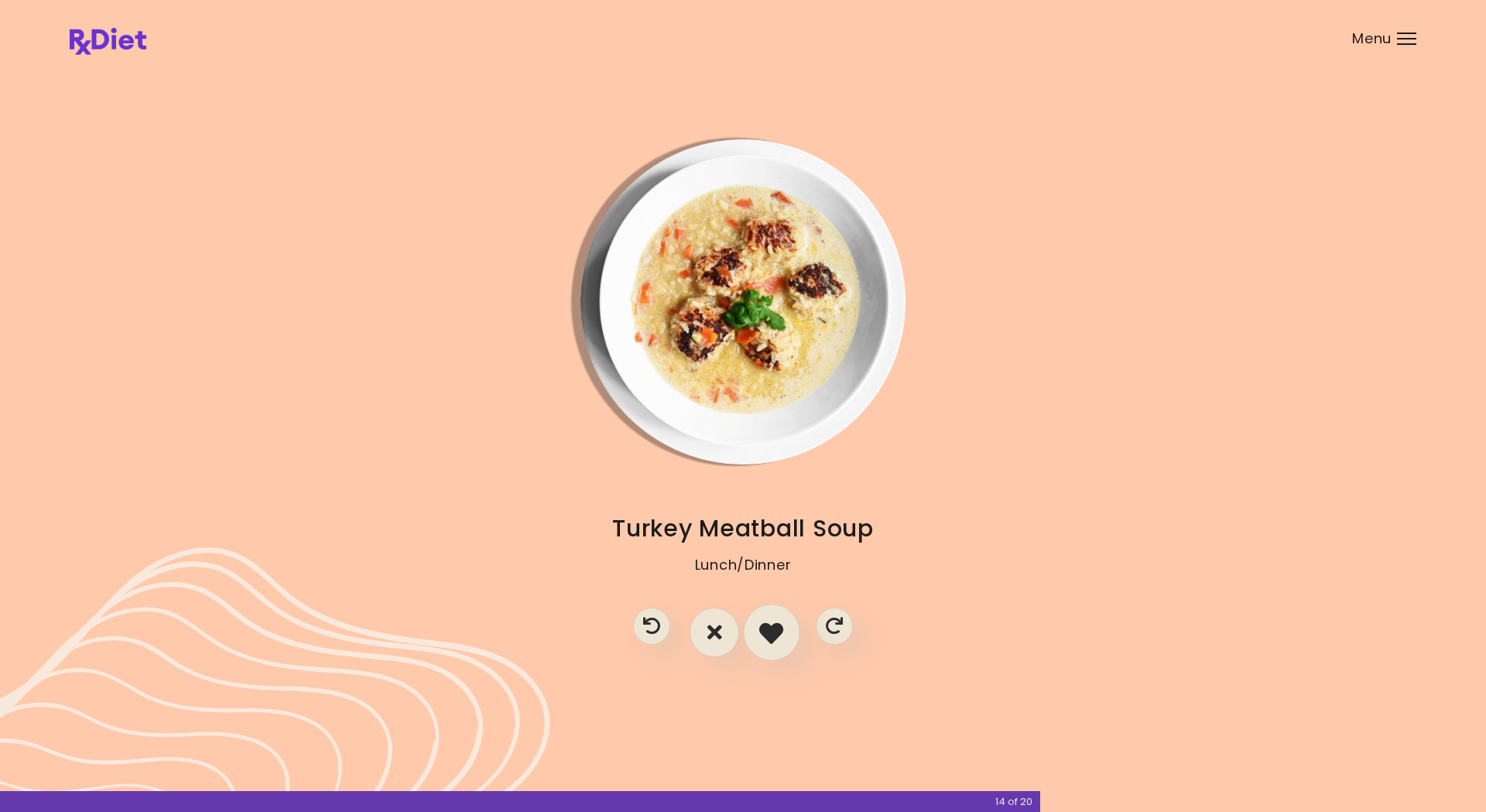
click at [770, 632] on icon "I like this recipe" at bounding box center [772, 632] width 24 height 24
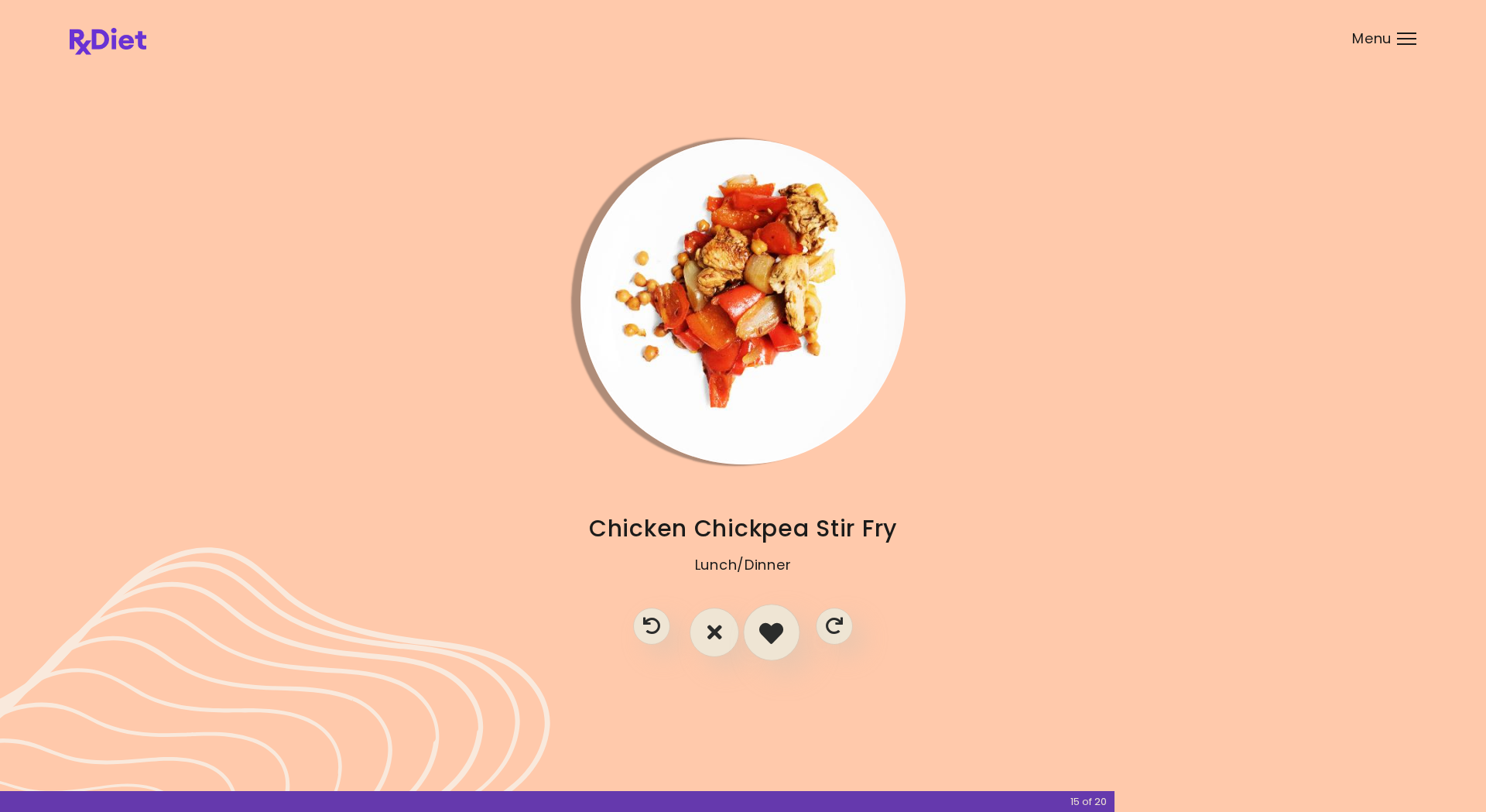
click at [776, 632] on icon "I like this recipe" at bounding box center [772, 632] width 24 height 24
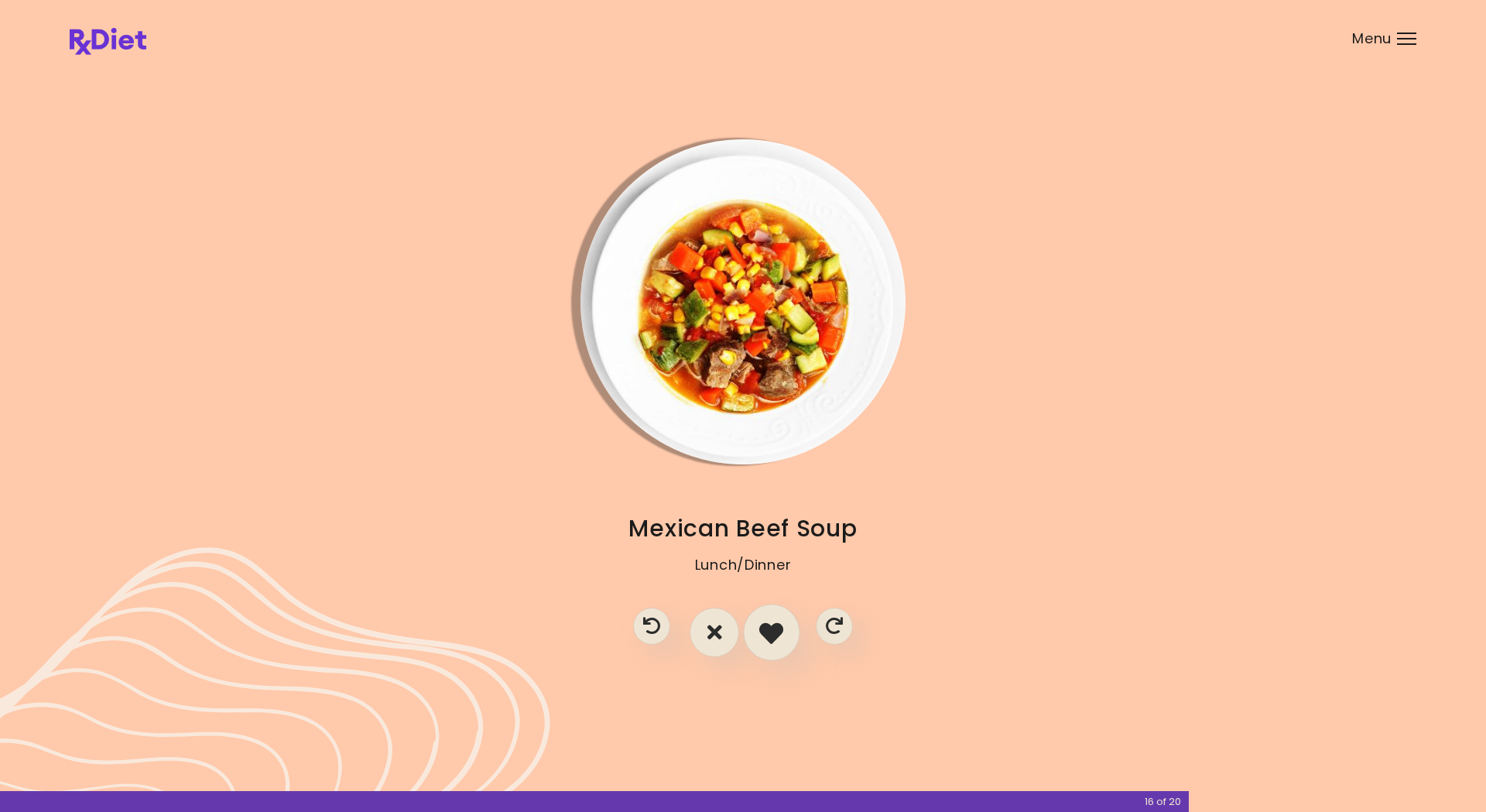
click at [786, 632] on button "I like this recipe" at bounding box center [772, 632] width 57 height 57
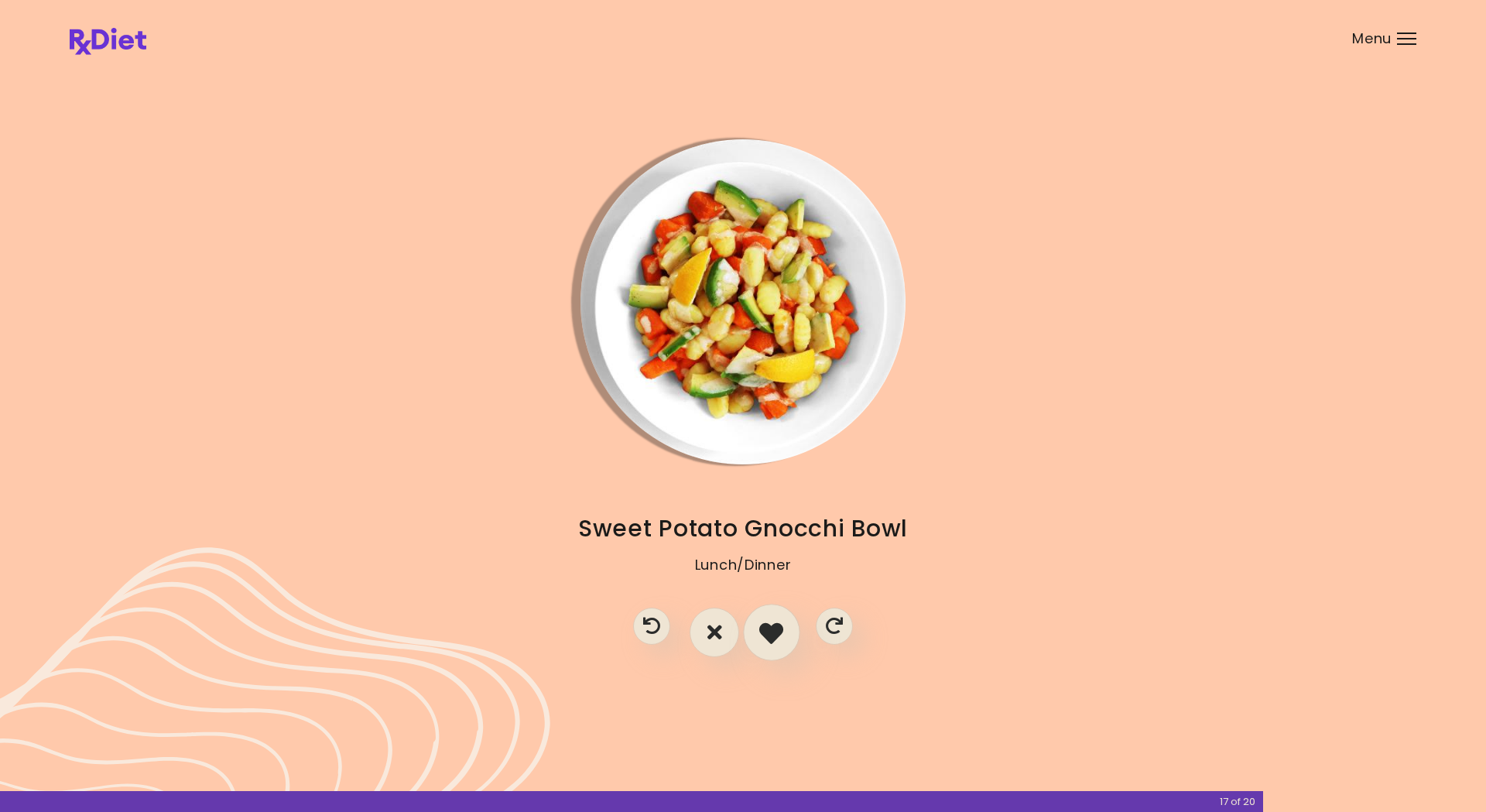
click at [772, 632] on icon "I like this recipe" at bounding box center [772, 632] width 24 height 24
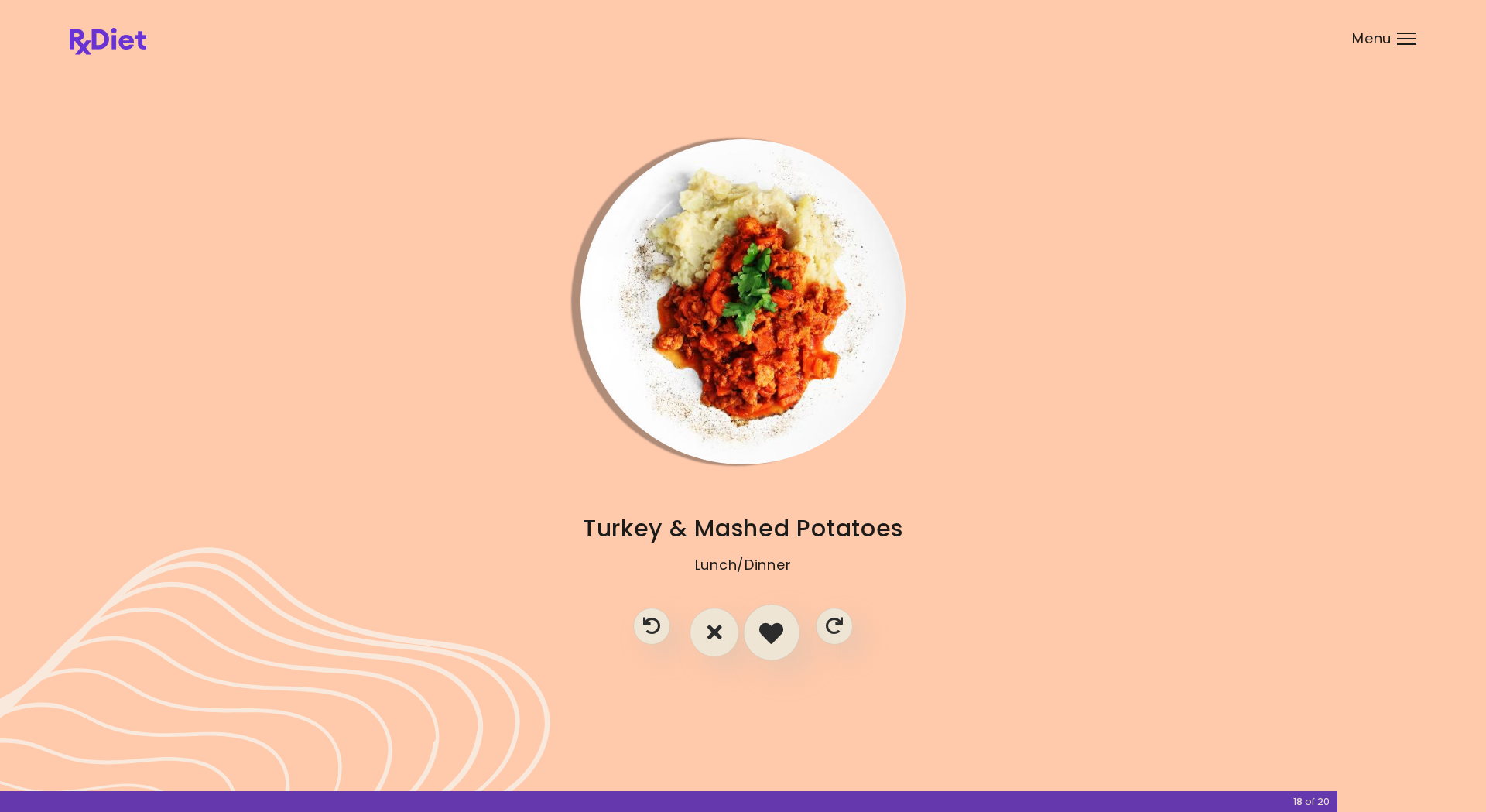
drag, startPoint x: 806, startPoint y: 626, endPoint x: 792, endPoint y: 630, distance: 14.6
drag, startPoint x: 792, startPoint y: 630, endPoint x: 771, endPoint y: 632, distance: 21.1
click at [771, 632] on icon "I like this recipe" at bounding box center [772, 632] width 24 height 24
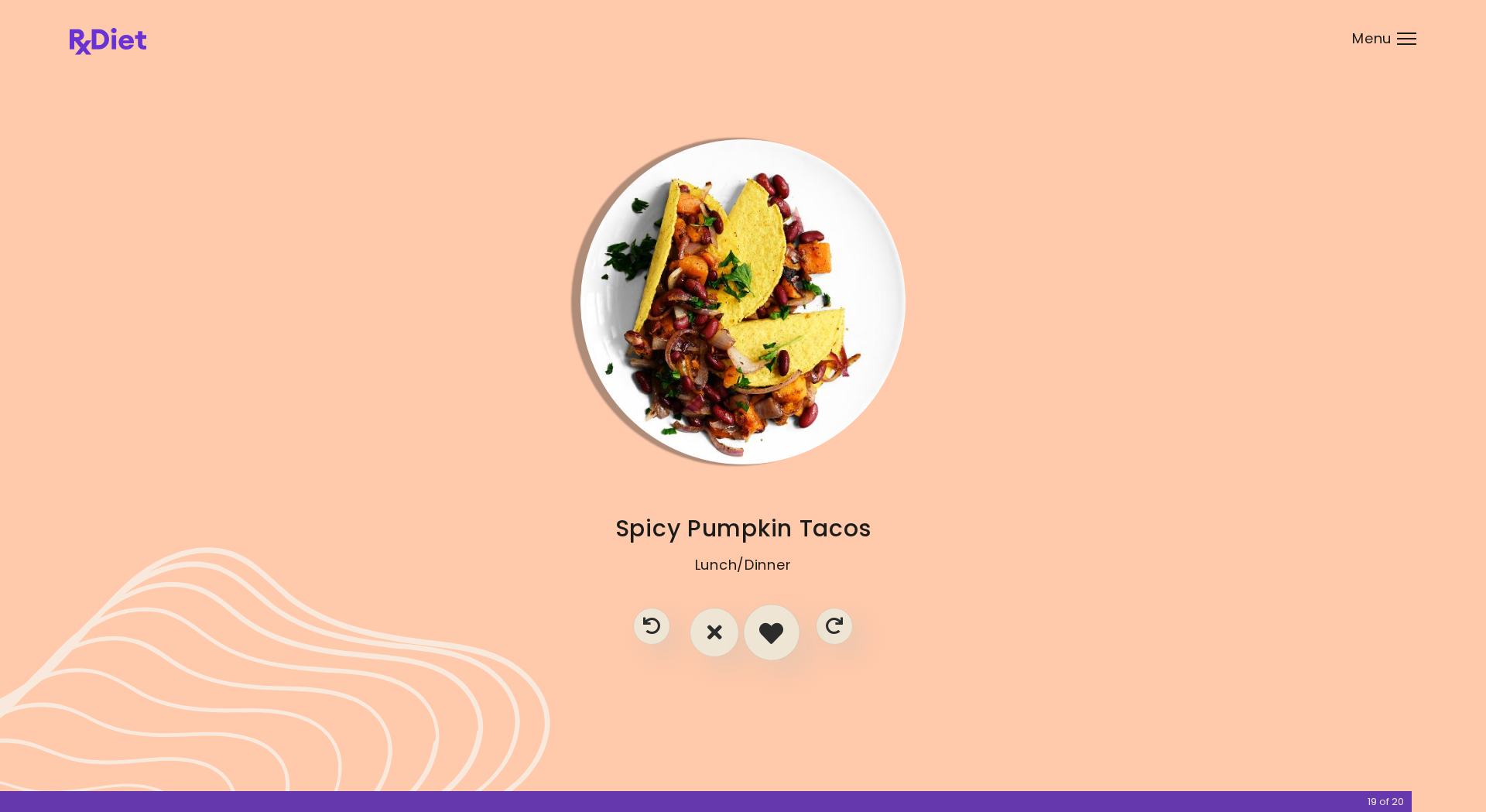
click at [779, 632] on icon "I like this recipe" at bounding box center [772, 632] width 24 height 24
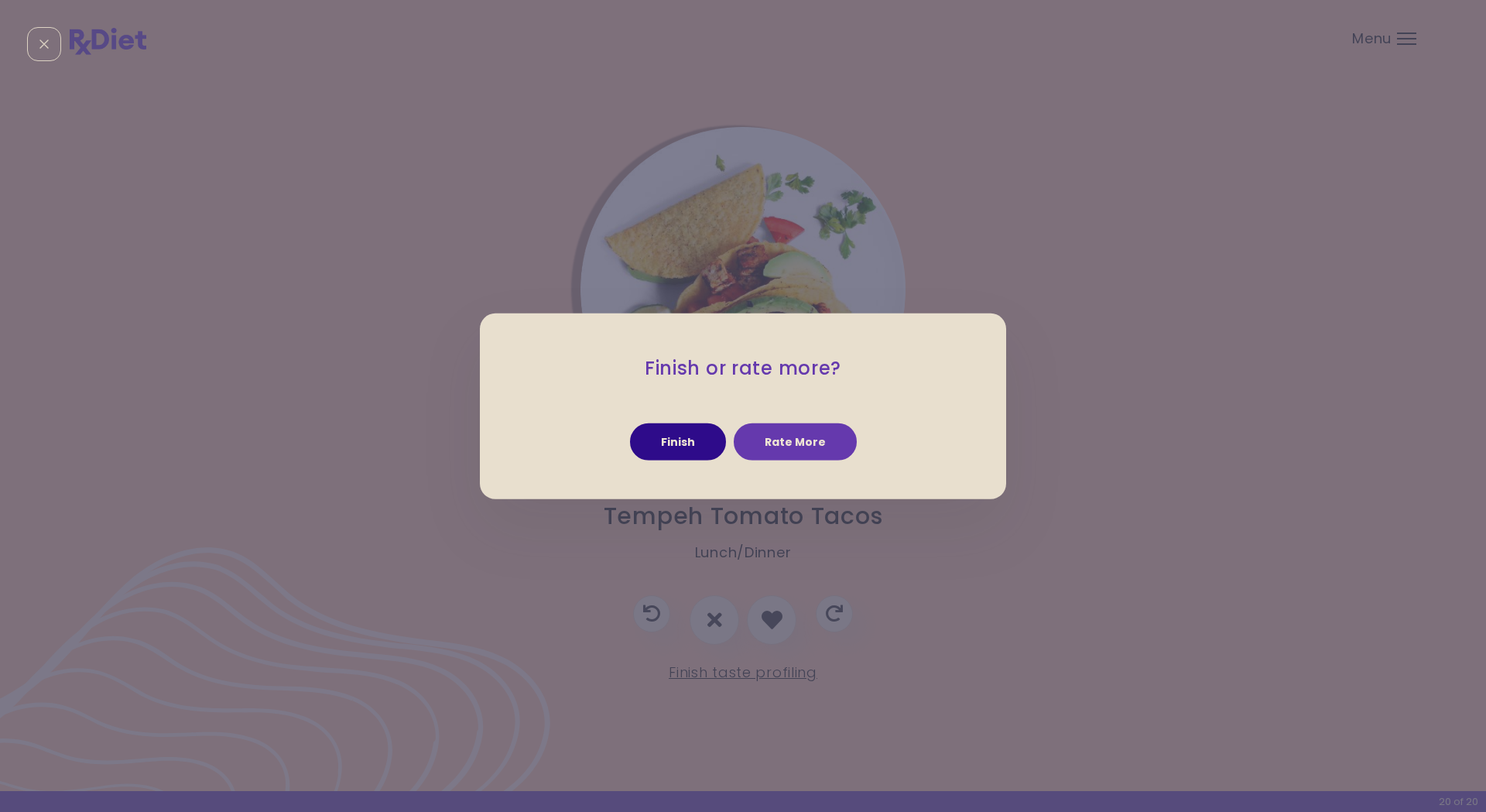
click at [696, 440] on button "Finish" at bounding box center [678, 443] width 96 height 38
select select "*"
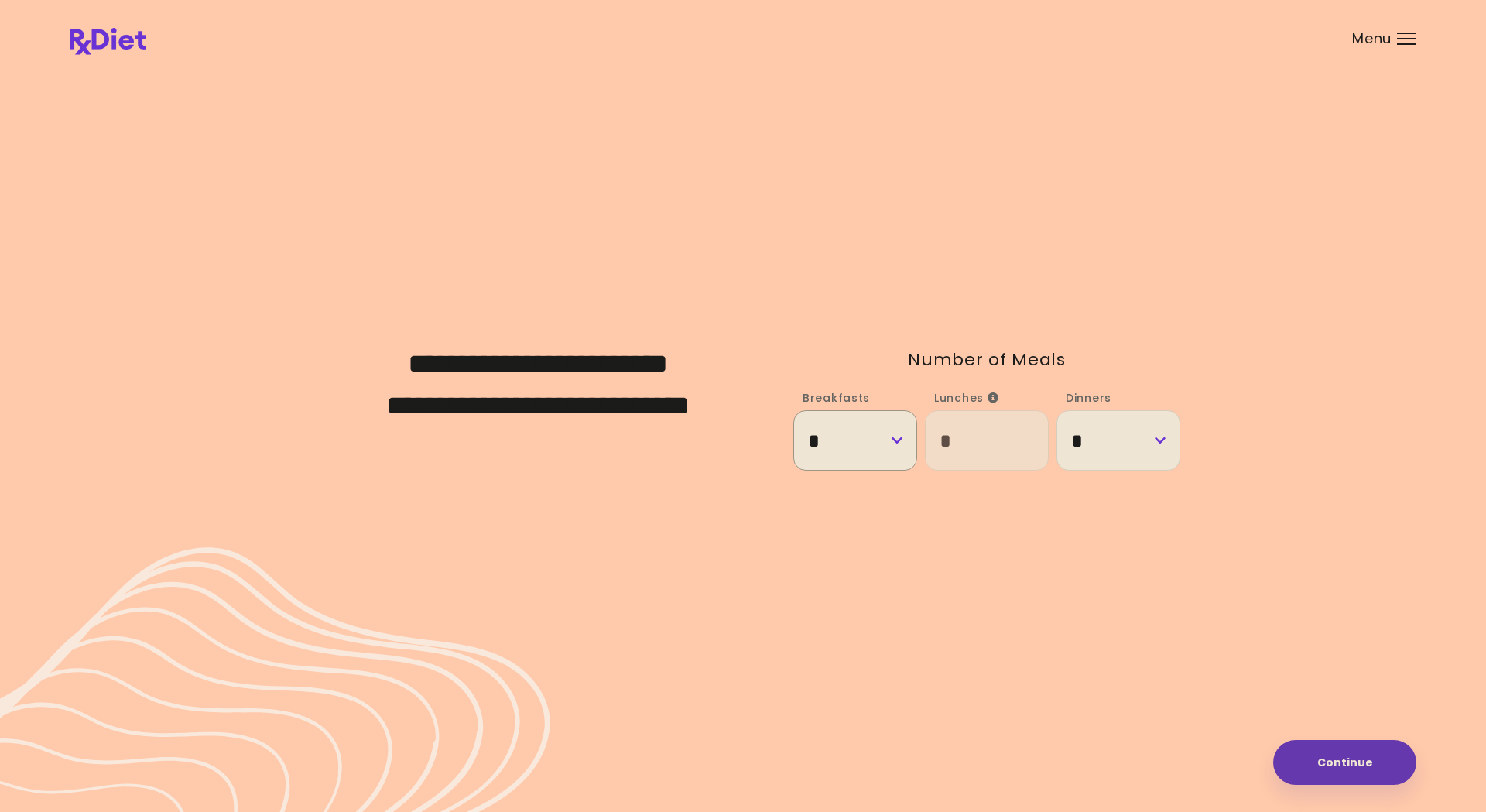
click at [898, 443] on select "* * *" at bounding box center [855, 440] width 124 height 59
select select "*"
click at [793, 411] on select "* * *" at bounding box center [855, 440] width 124 height 59
select select "*"
click at [889, 442] on select "* * *" at bounding box center [855, 440] width 124 height 59
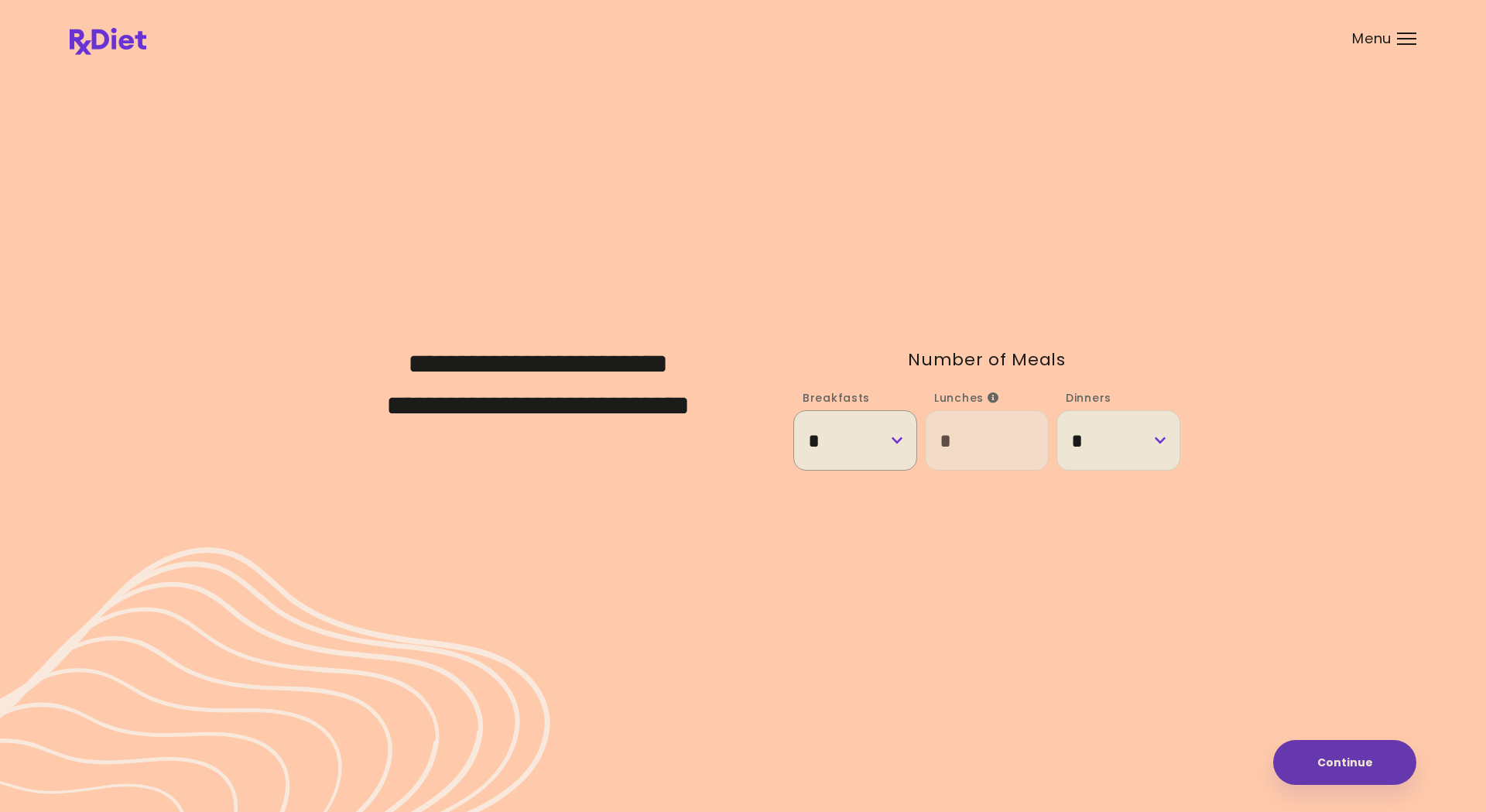
click at [889, 442] on select "* * *" at bounding box center [855, 440] width 124 height 59
click at [1165, 437] on select "* * *" at bounding box center [1118, 440] width 124 height 59
select select "*"
click at [1056, 411] on select "* * *" at bounding box center [1118, 440] width 124 height 59
select select "*"
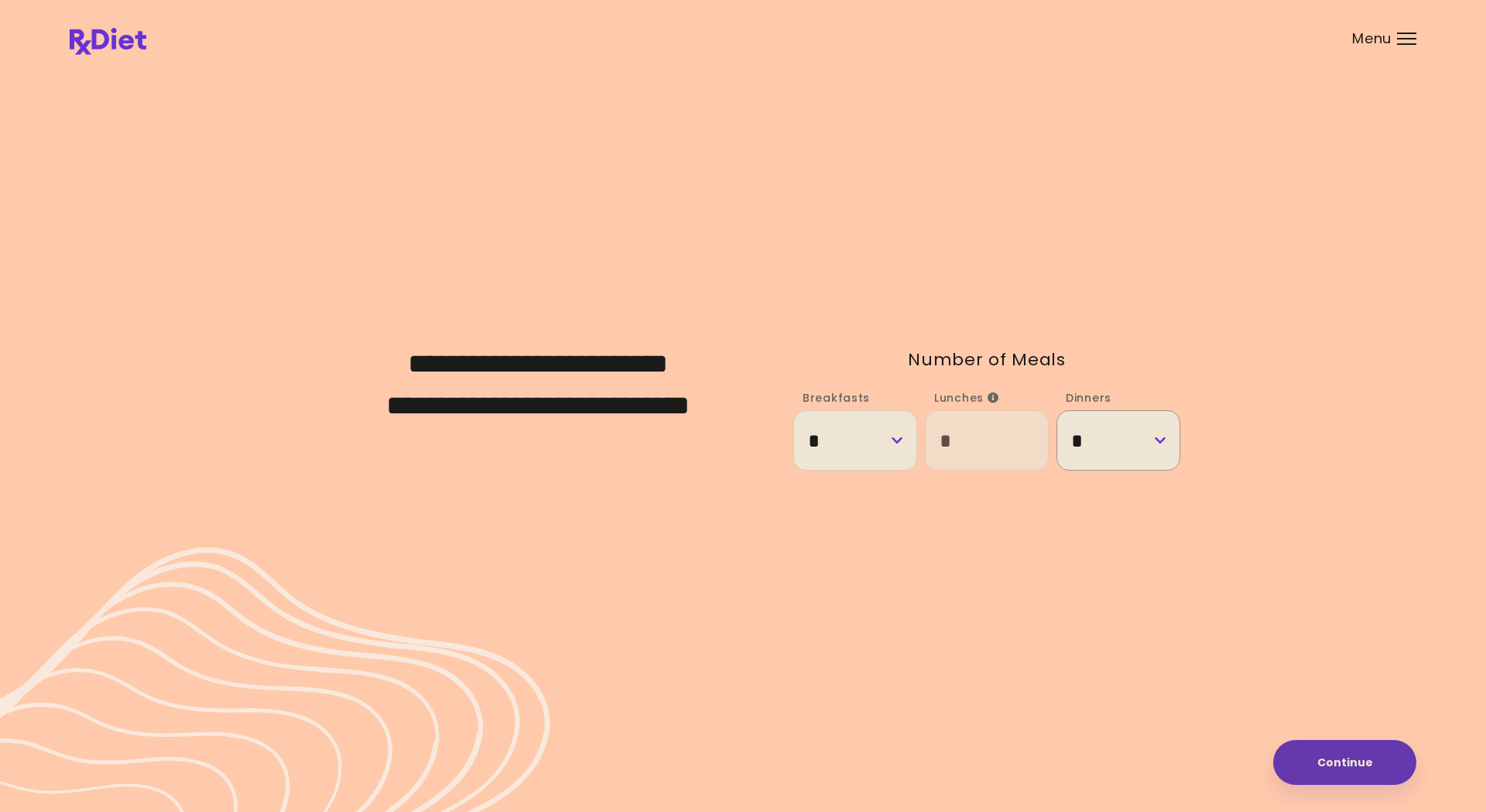
select select "*"
click at [902, 445] on select "* * *" at bounding box center [855, 440] width 124 height 59
select select "*"
click at [793, 411] on select "* * *" at bounding box center [855, 440] width 124 height 59
select select "*"
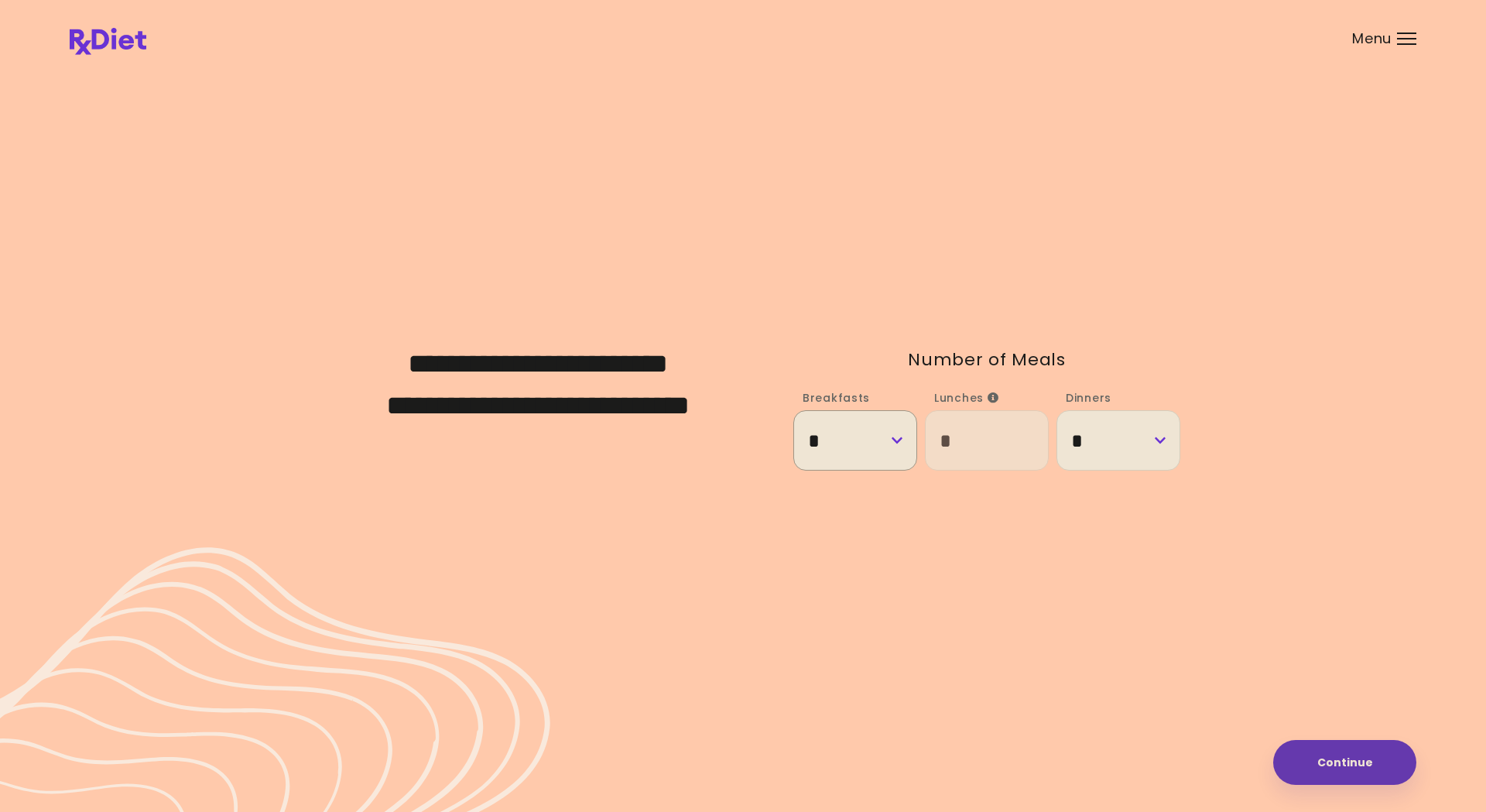
select select "*"
click at [1330, 632] on button "Continue" at bounding box center [1345, 762] width 143 height 45
